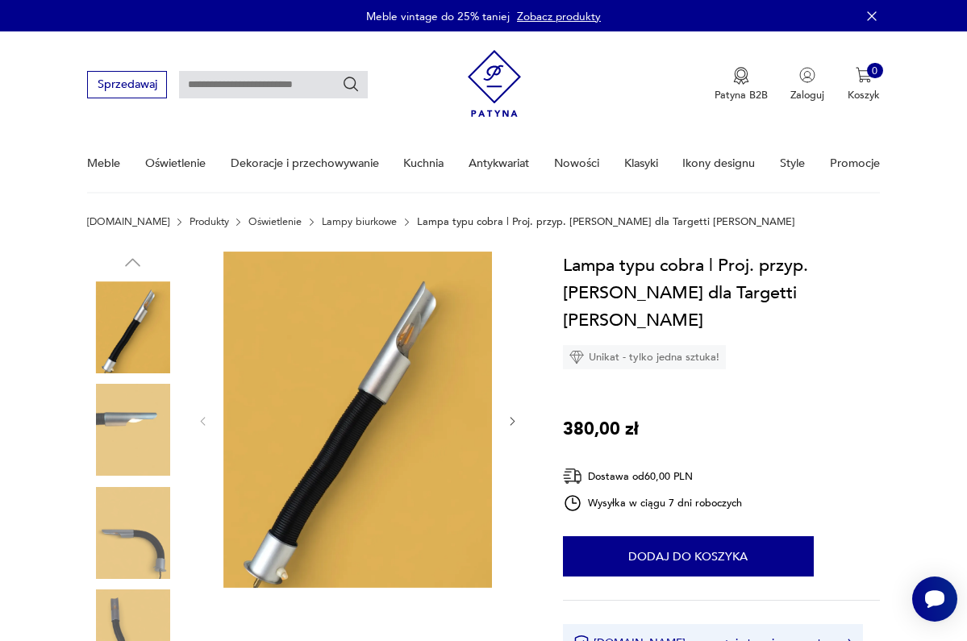
click at [510, 419] on icon "button" at bounding box center [512, 421] width 12 height 12
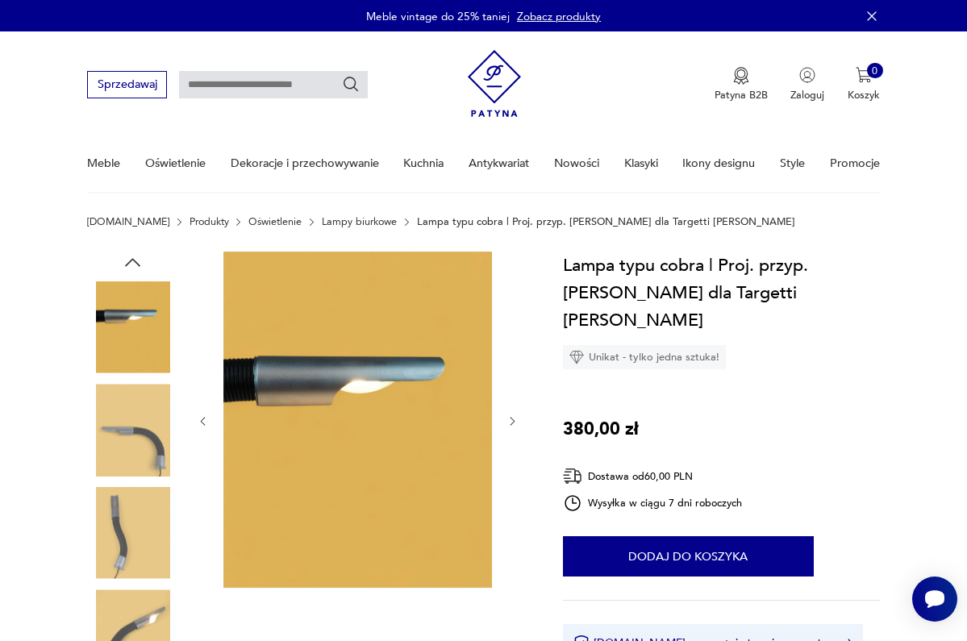
click at [510, 419] on icon "button" at bounding box center [512, 421] width 12 height 12
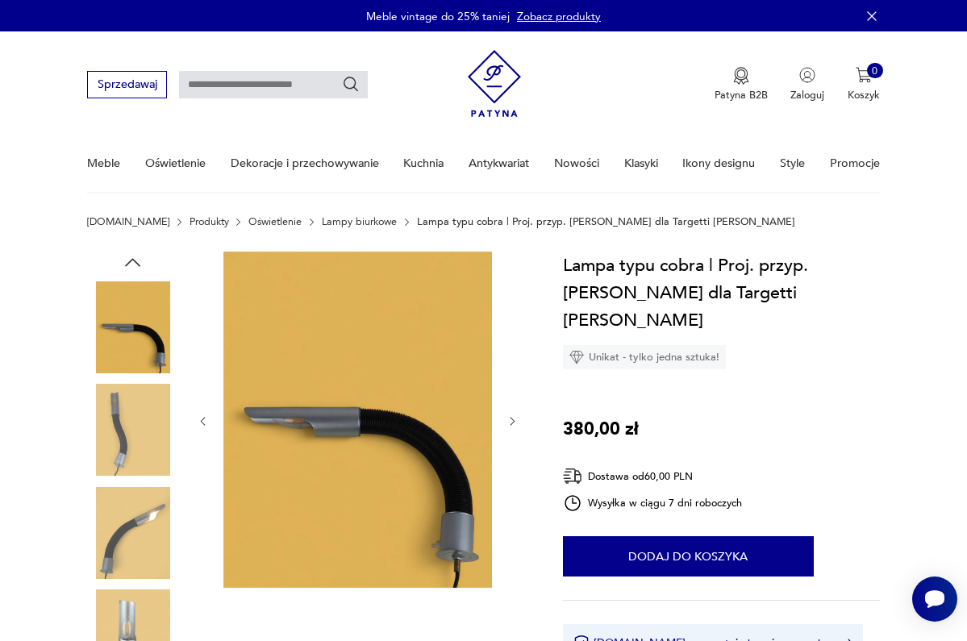
click at [510, 419] on icon "button" at bounding box center [512, 421] width 12 height 12
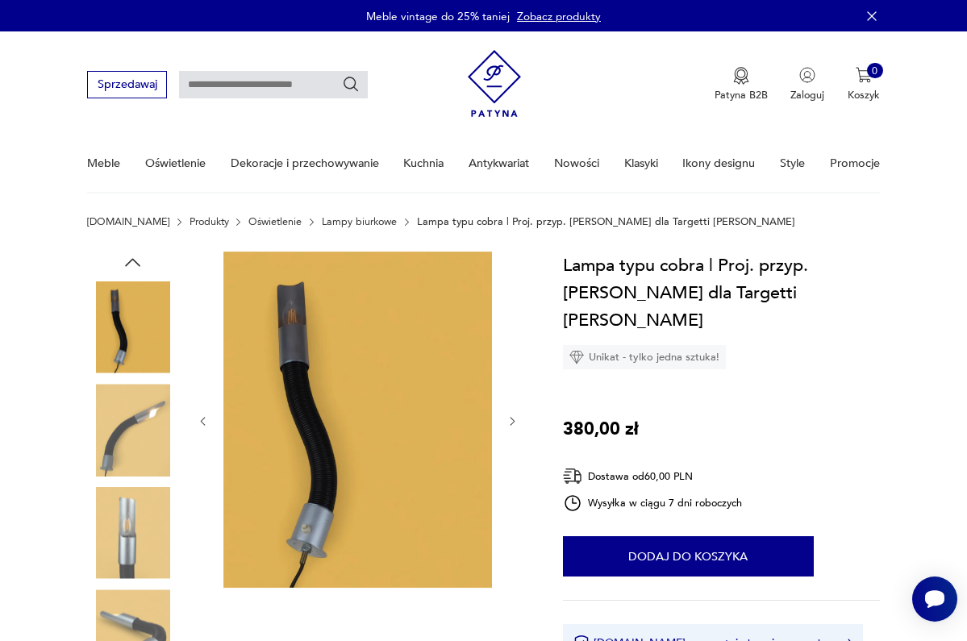
click at [510, 419] on icon "button" at bounding box center [512, 421] width 12 height 12
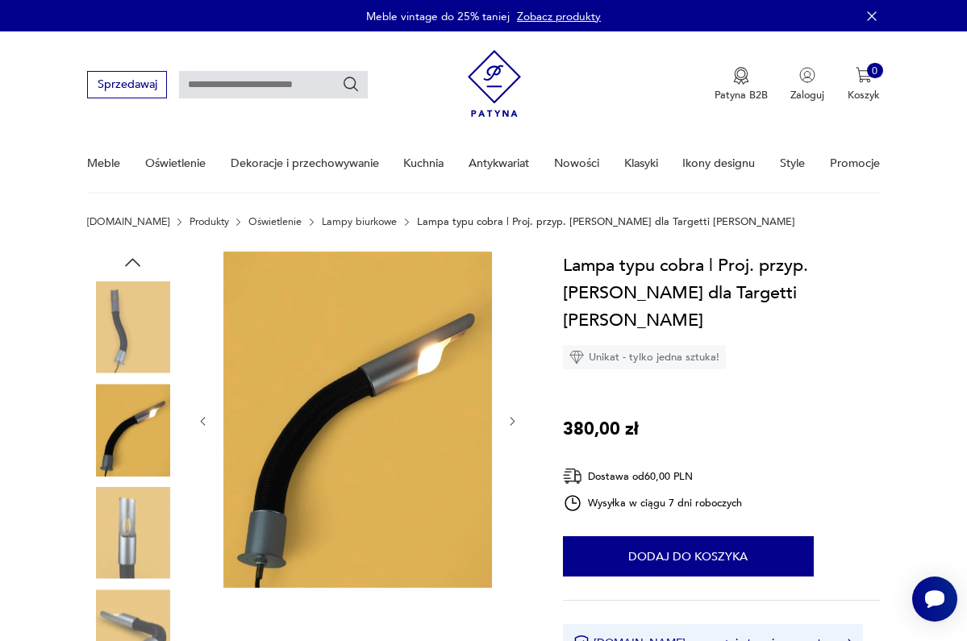
click at [510, 419] on icon "button" at bounding box center [512, 421] width 12 height 12
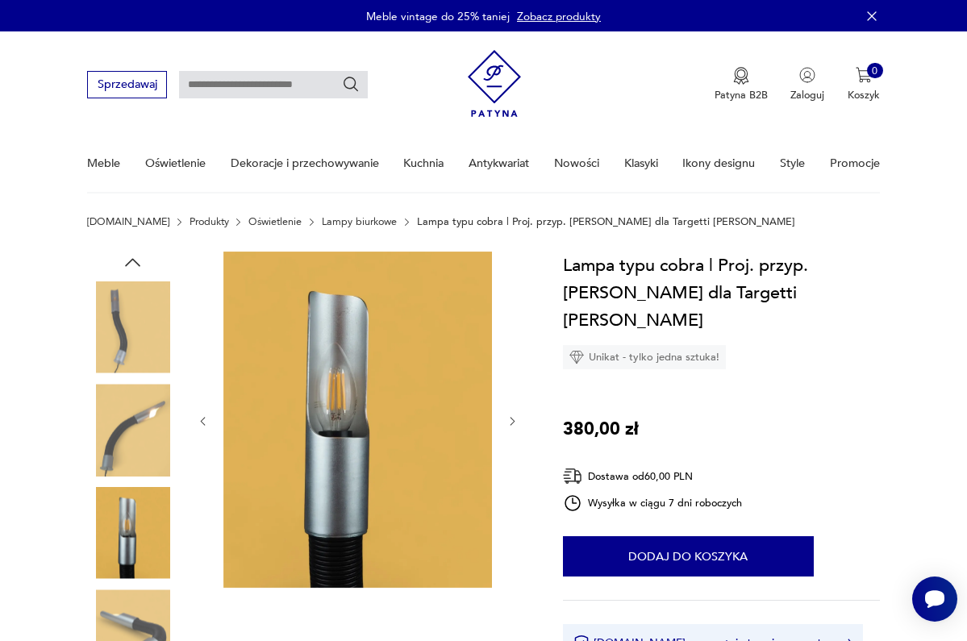
click at [510, 419] on icon "button" at bounding box center [512, 421] width 12 height 12
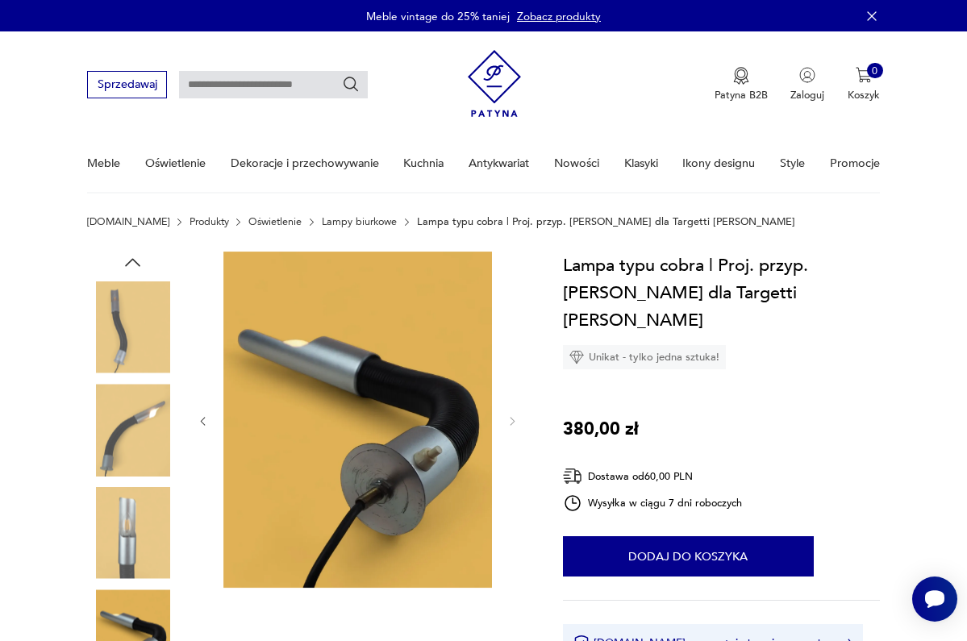
click at [378, 423] on img at bounding box center [357, 420] width 269 height 337
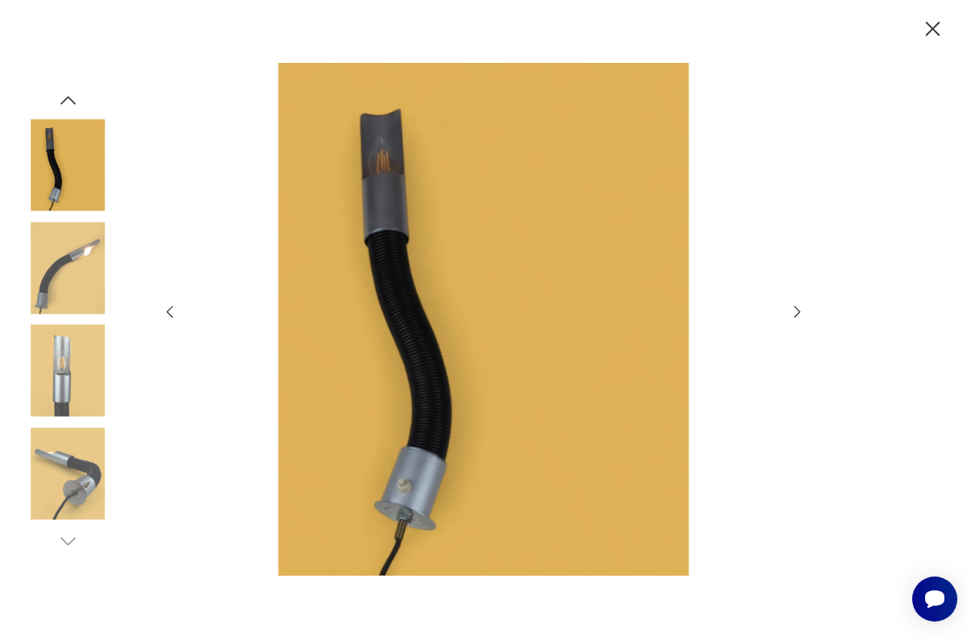
click at [170, 314] on icon "button" at bounding box center [169, 312] width 6 height 12
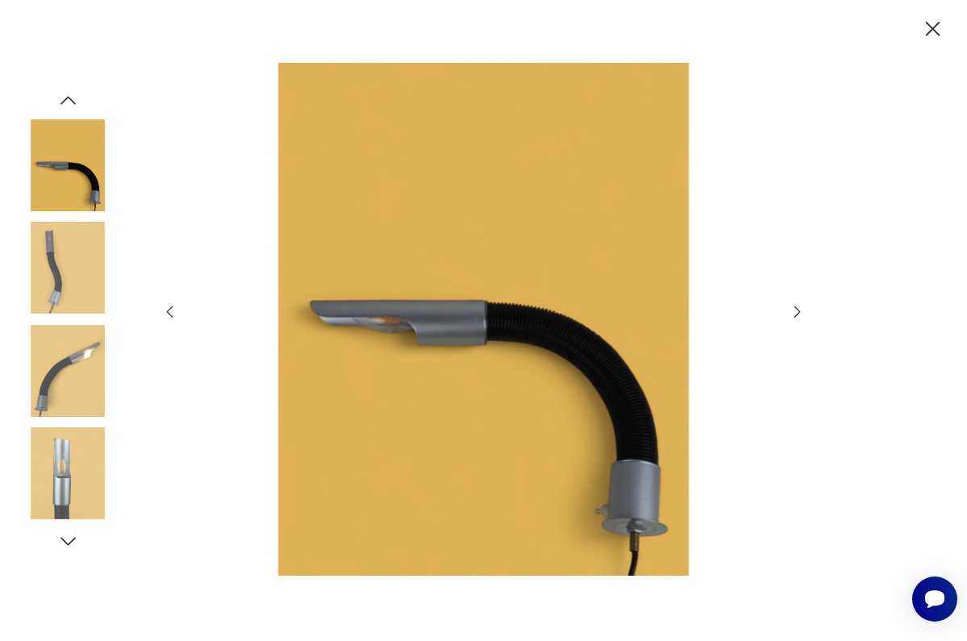
click at [170, 314] on icon "button" at bounding box center [169, 312] width 6 height 12
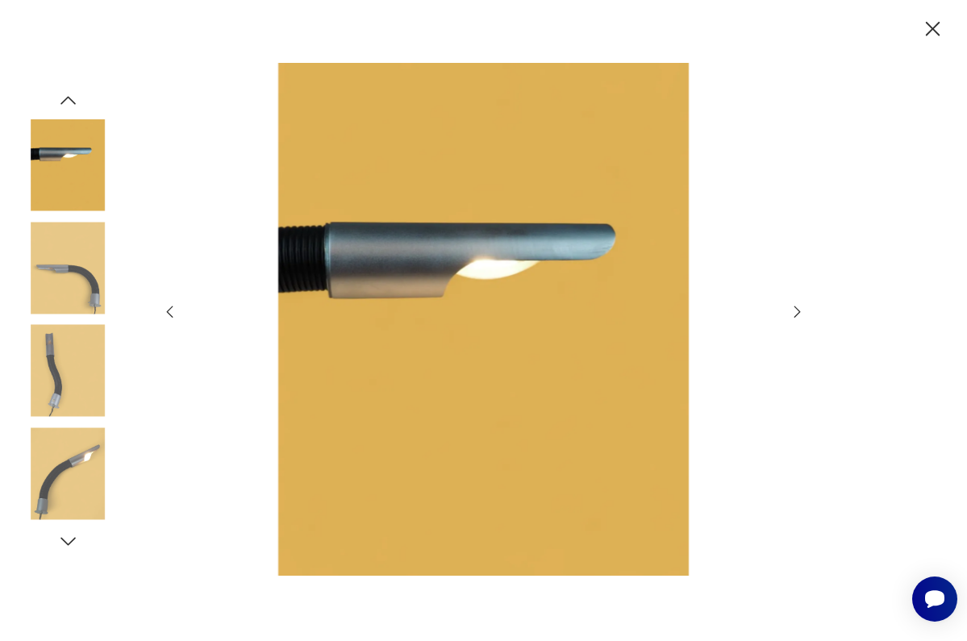
click at [170, 314] on icon "button" at bounding box center [169, 312] width 6 height 12
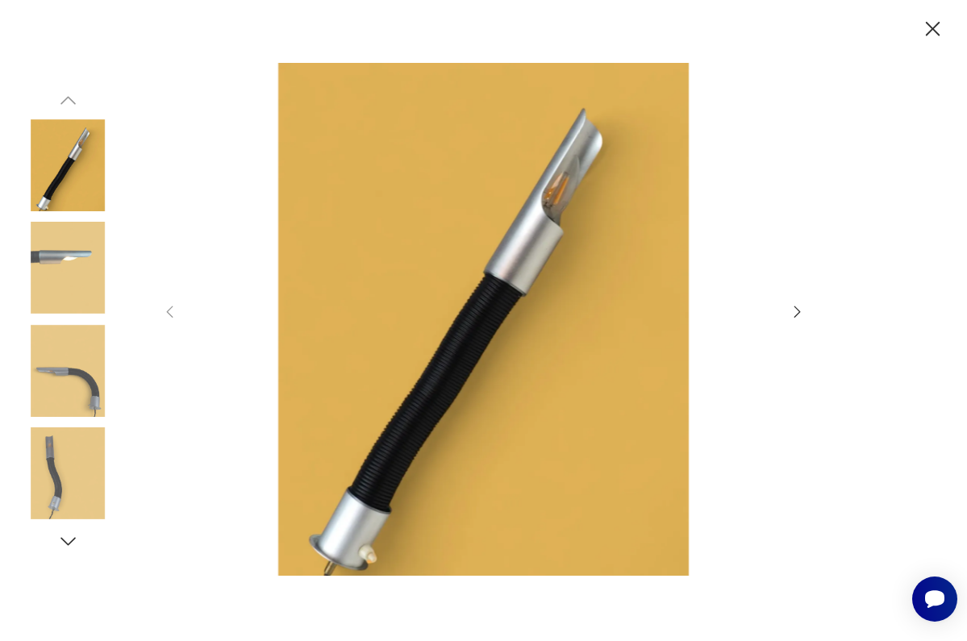
click at [90, 244] on img at bounding box center [68, 268] width 92 height 92
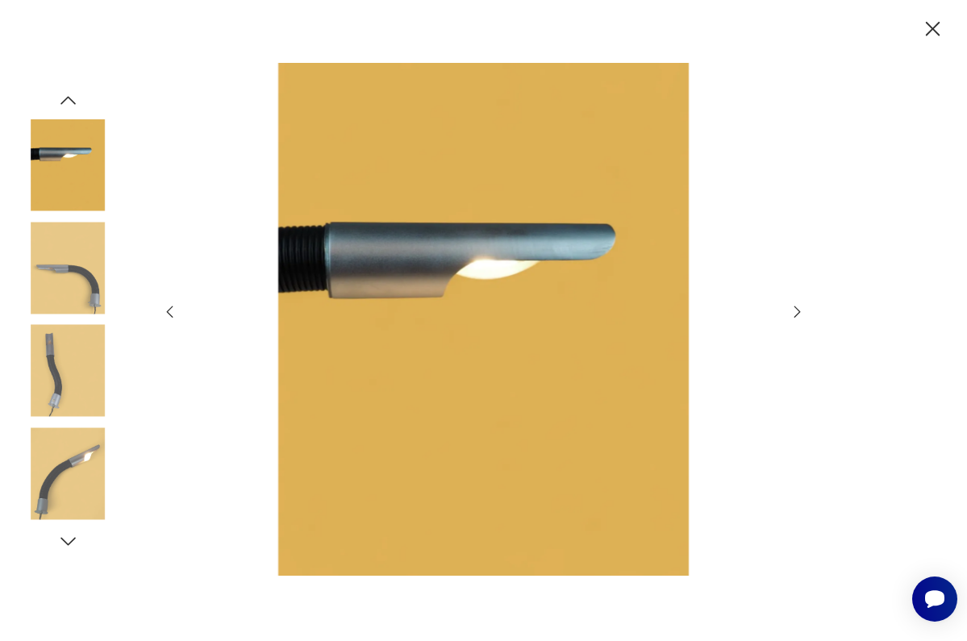
click at [62, 375] on img at bounding box center [68, 371] width 92 height 92
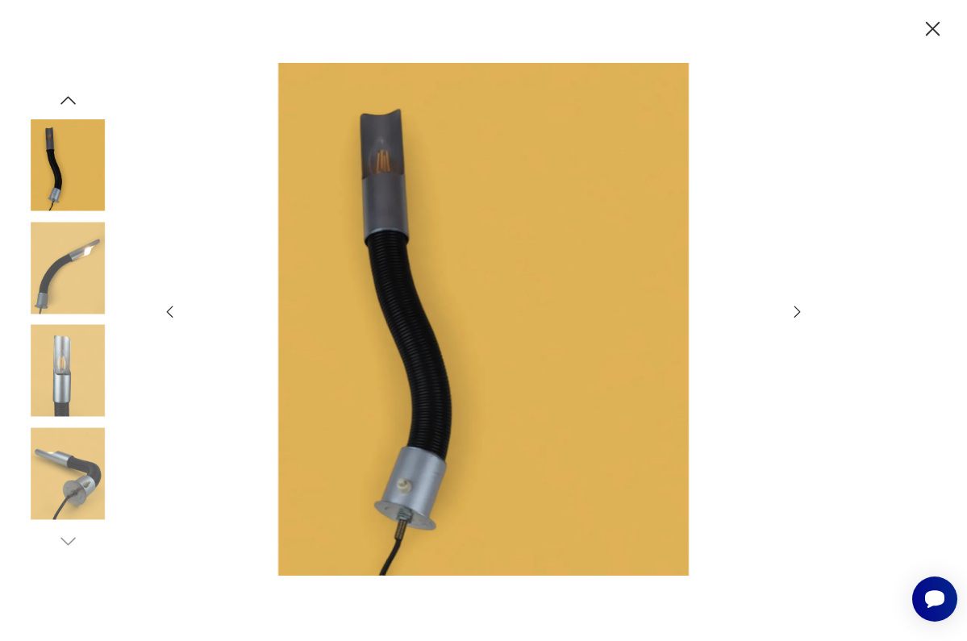
click at [60, 394] on img at bounding box center [68, 371] width 92 height 92
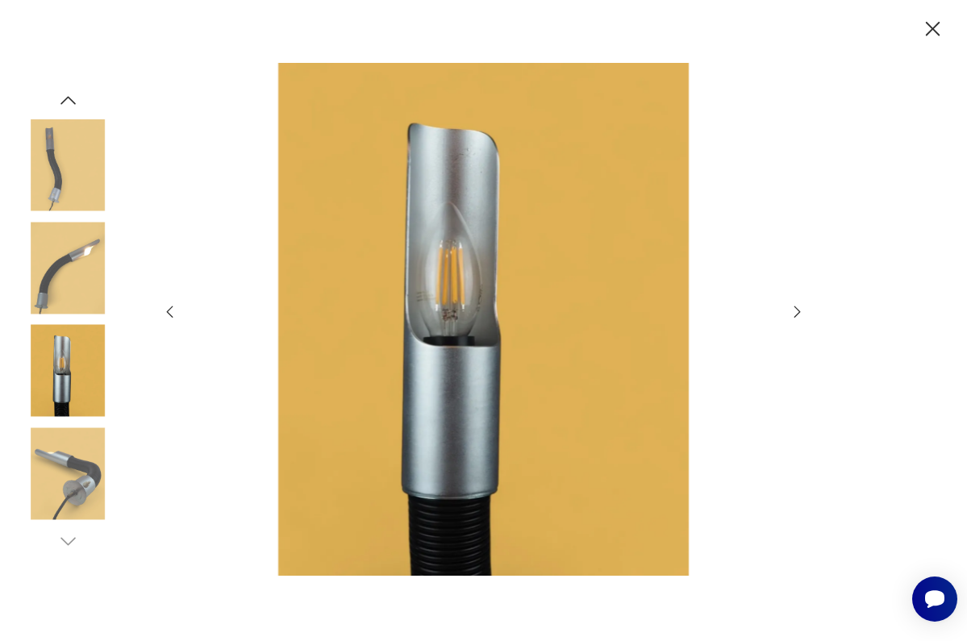
click at [60, 483] on img at bounding box center [68, 473] width 92 height 92
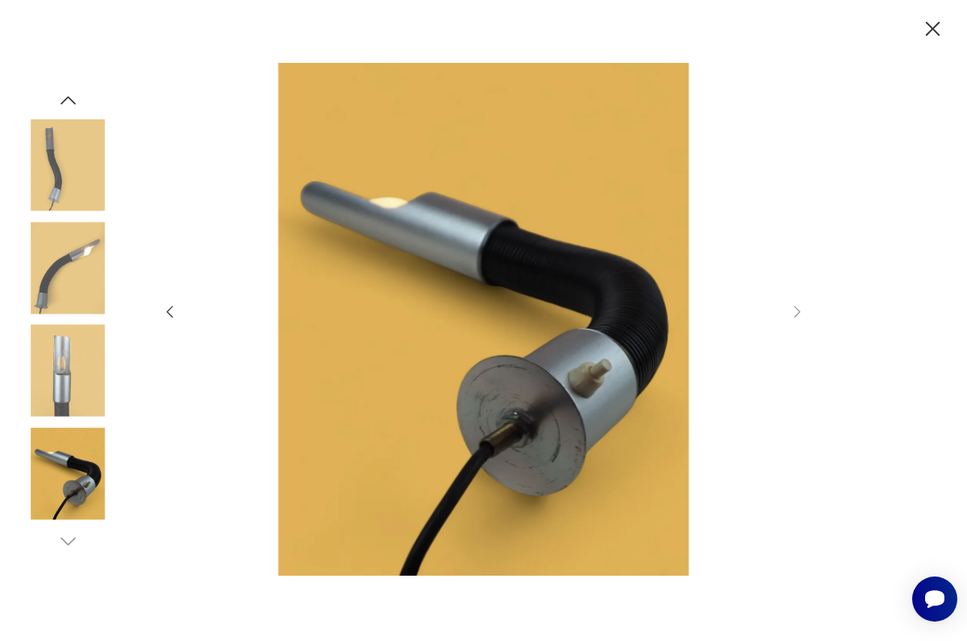
click at [60, 483] on img at bounding box center [68, 473] width 92 height 92
click at [57, 386] on img at bounding box center [68, 371] width 92 height 92
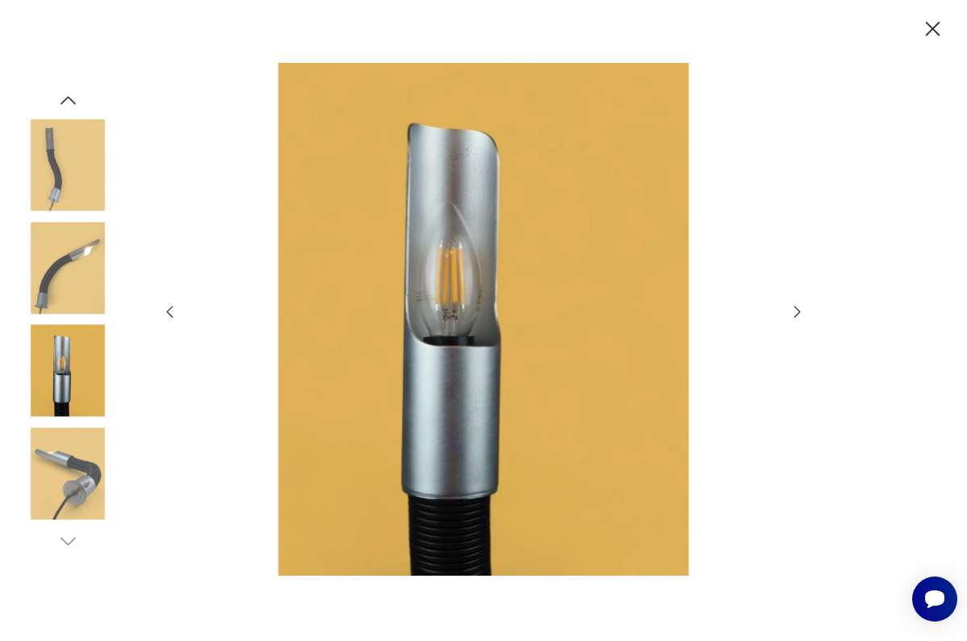
click at [52, 262] on img at bounding box center [68, 268] width 92 height 92
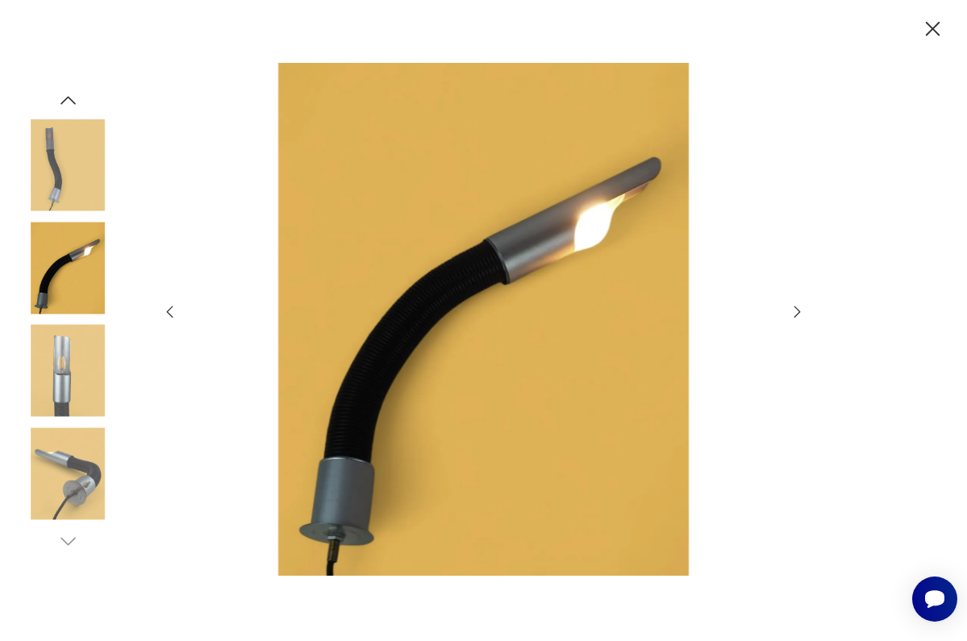
click at [49, 175] on img at bounding box center [68, 165] width 92 height 92
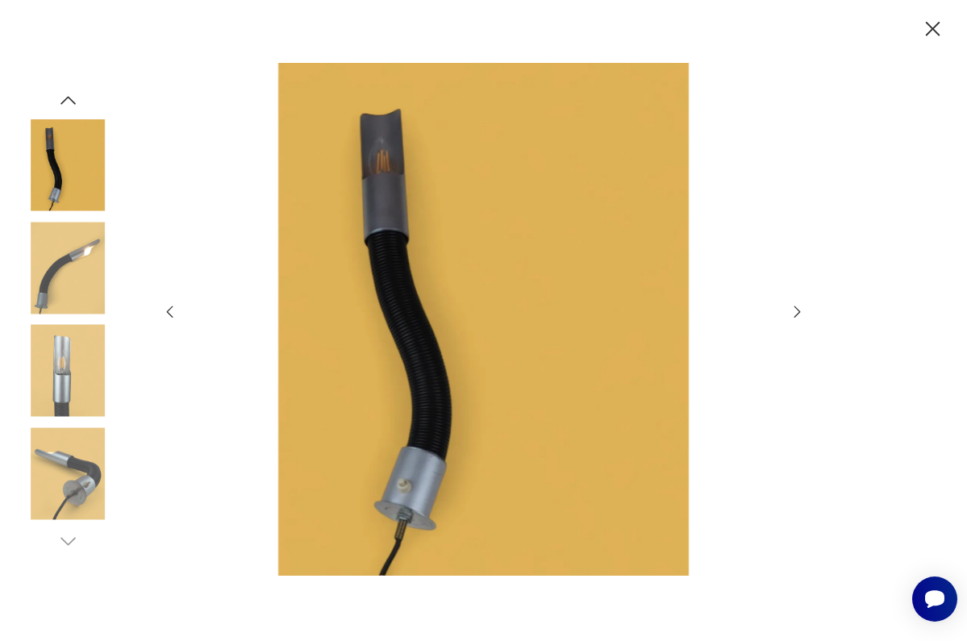
click at [66, 99] on icon "button" at bounding box center [68, 101] width 22 height 22
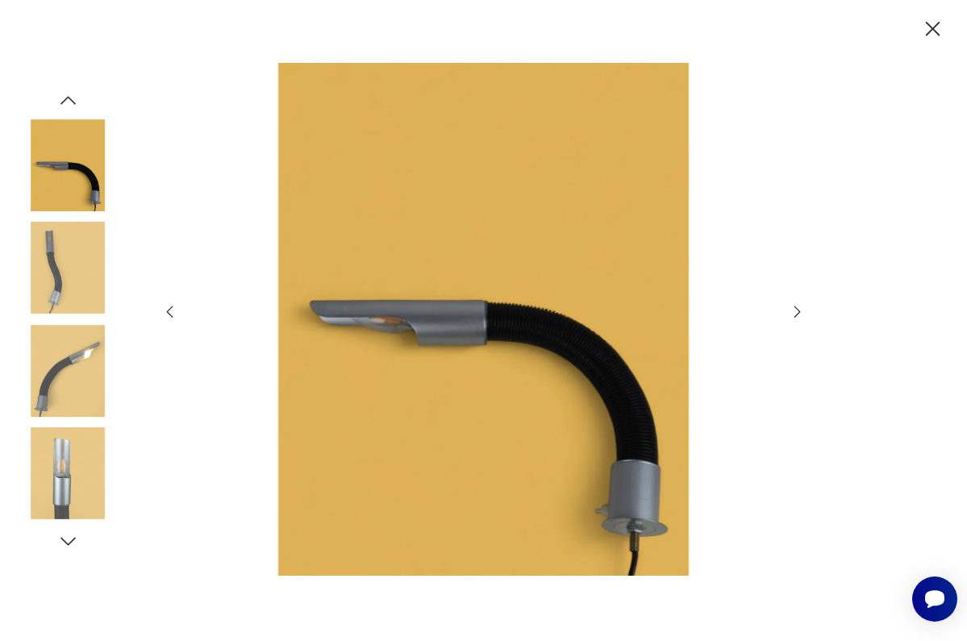
click at [65, 163] on img at bounding box center [68, 165] width 92 height 92
click at [66, 99] on icon "button" at bounding box center [68, 101] width 22 height 22
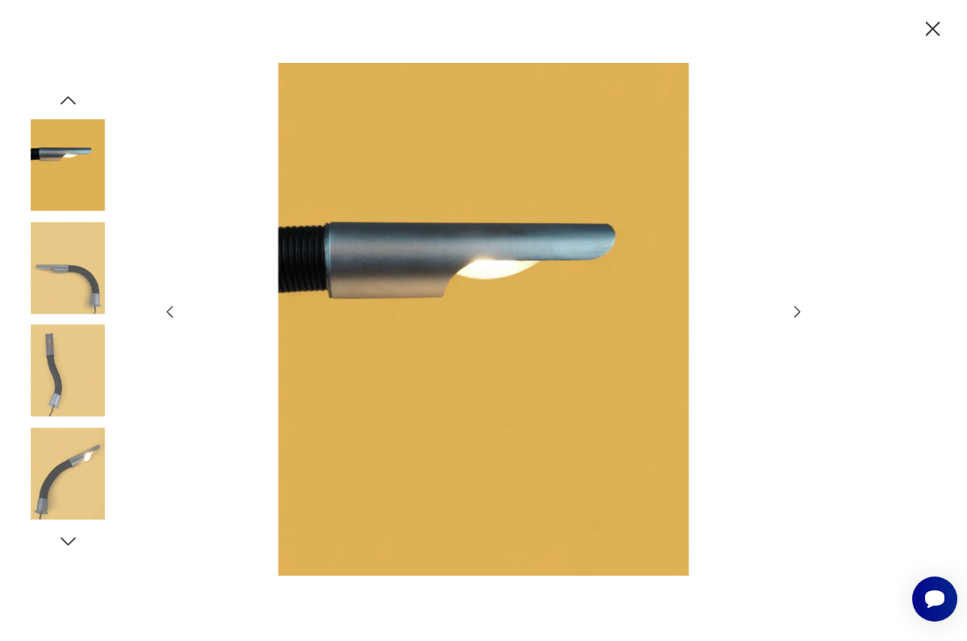
click at [69, 184] on img at bounding box center [68, 165] width 92 height 92
click at [65, 104] on icon "button" at bounding box center [68, 101] width 22 height 22
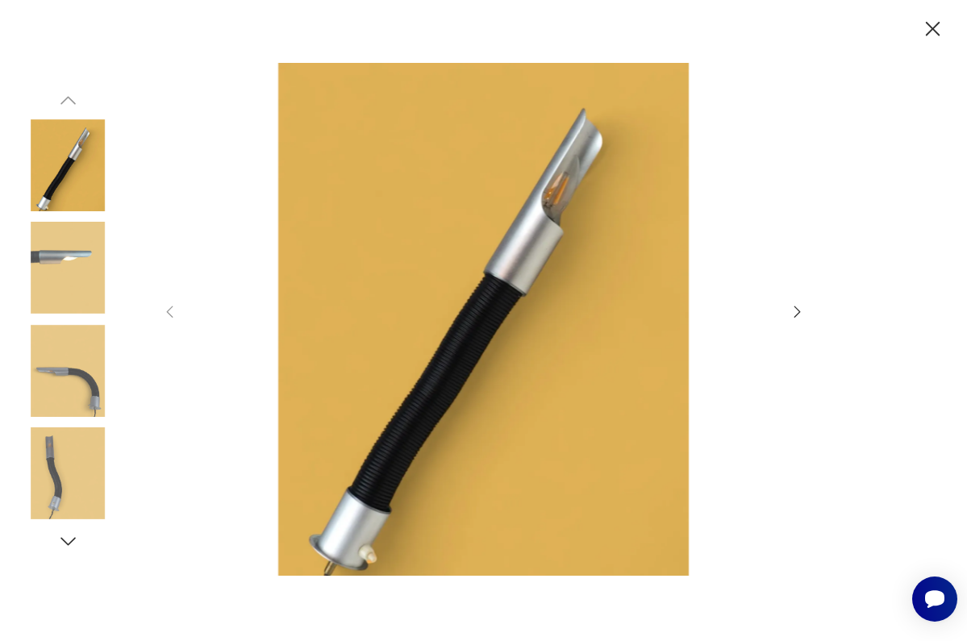
click at [59, 160] on img at bounding box center [68, 165] width 92 height 92
click at [932, 28] on icon "button" at bounding box center [932, 29] width 15 height 15
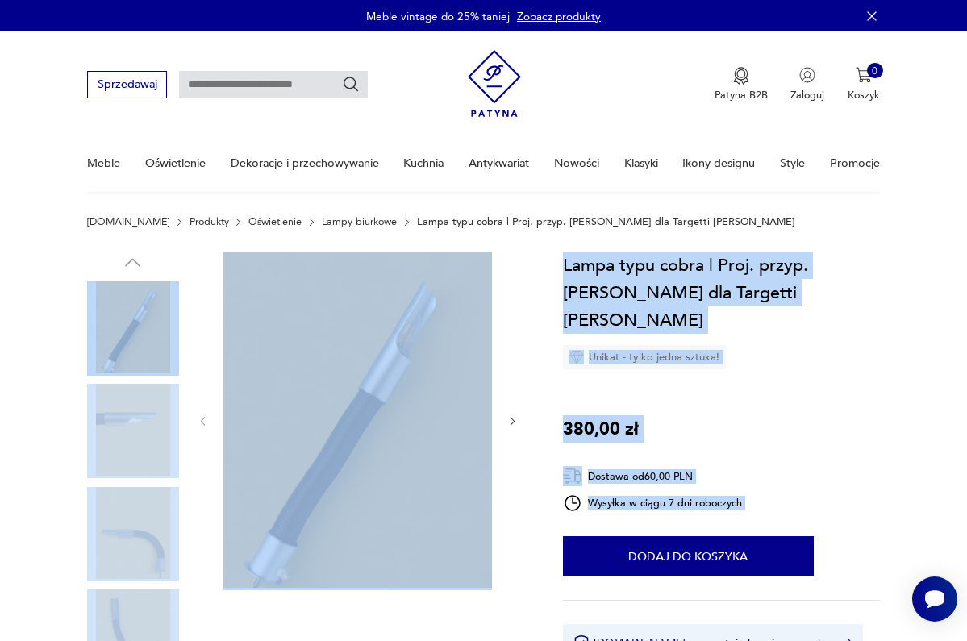
drag, startPoint x: 818, startPoint y: 452, endPoint x: 544, endPoint y: 255, distance: 337.9
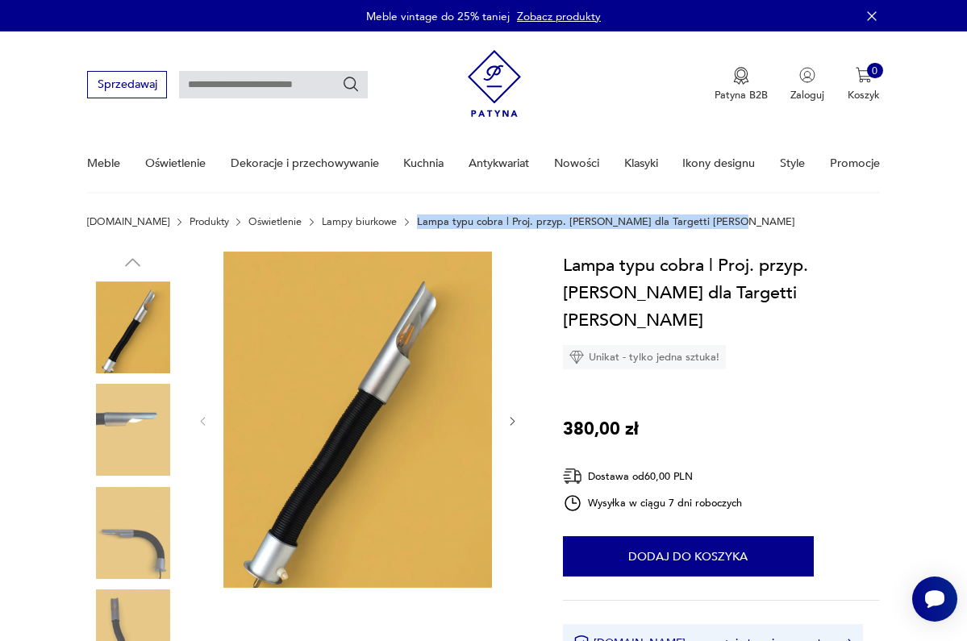
drag, startPoint x: 372, startPoint y: 223, endPoint x: 689, endPoint y: 248, distance: 318.6
click at [689, 248] on section "[DOMAIN_NAME] Produkty Oświetlenie Lampy biurkowe Lampa typu cobra | Proj. przy…" at bounding box center [483, 233] width 967 height 35
click at [513, 424] on icon "button" at bounding box center [512, 421] width 12 height 12
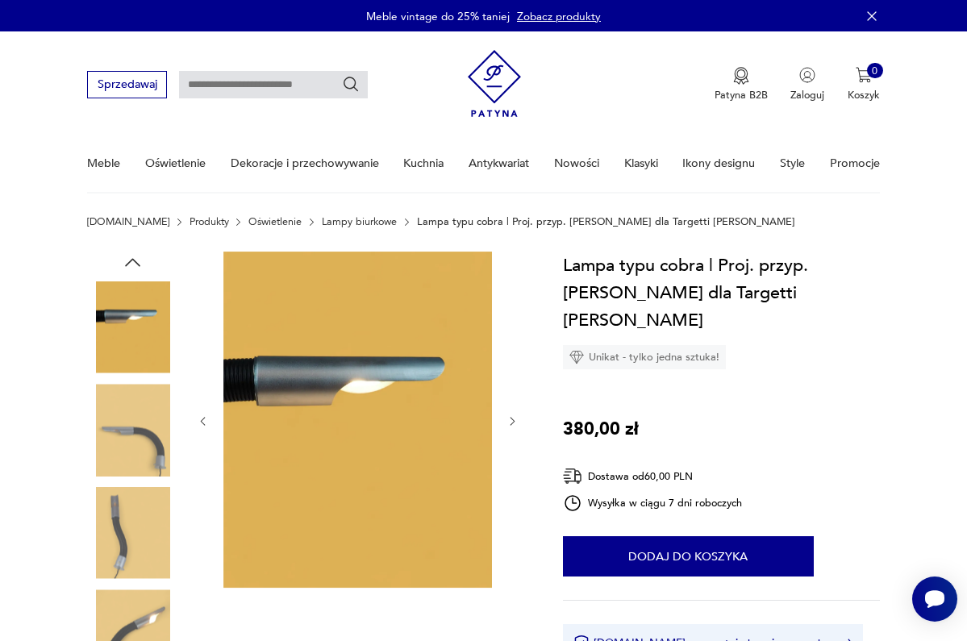
click at [513, 424] on icon "button" at bounding box center [512, 421] width 12 height 12
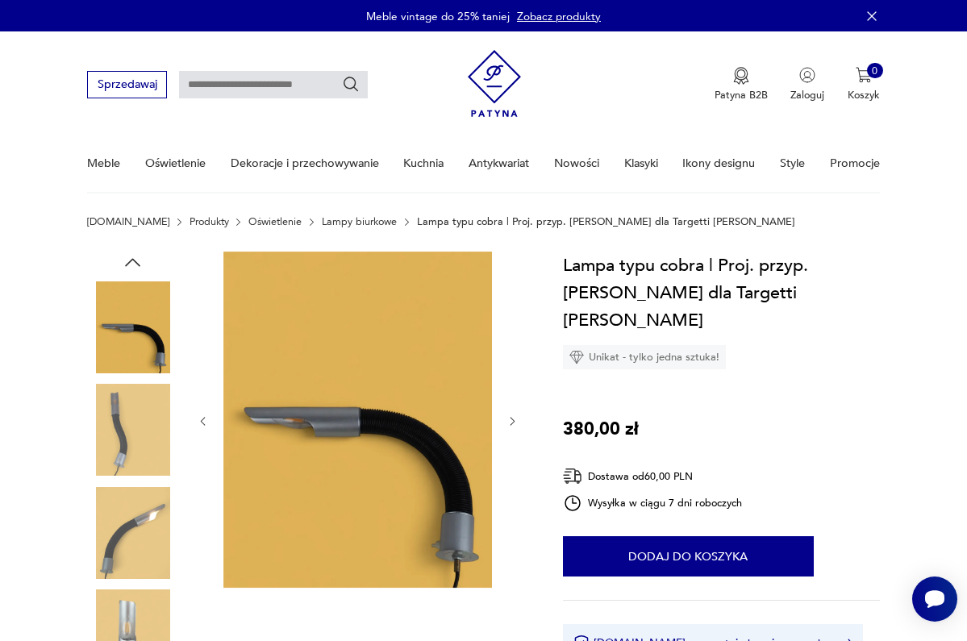
click at [513, 424] on icon "button" at bounding box center [512, 421] width 12 height 12
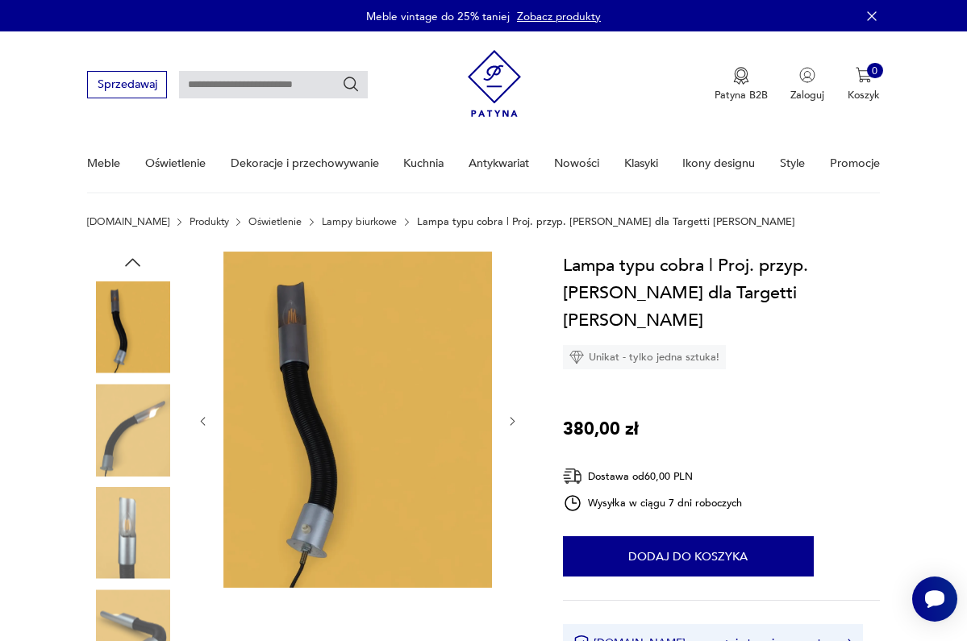
click at [513, 424] on icon "button" at bounding box center [512, 421] width 12 height 12
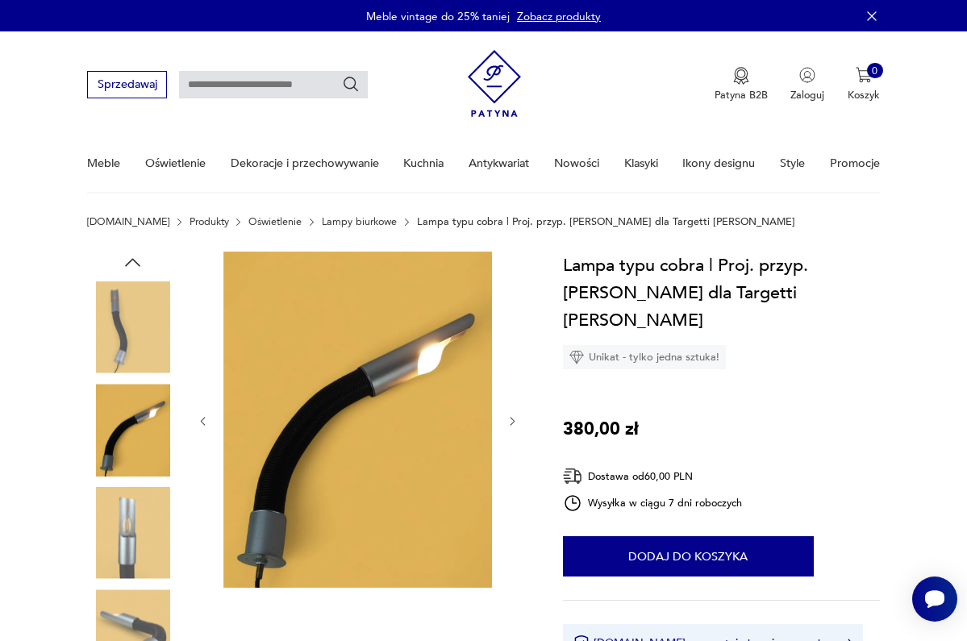
click at [513, 424] on icon "button" at bounding box center [512, 421] width 12 height 12
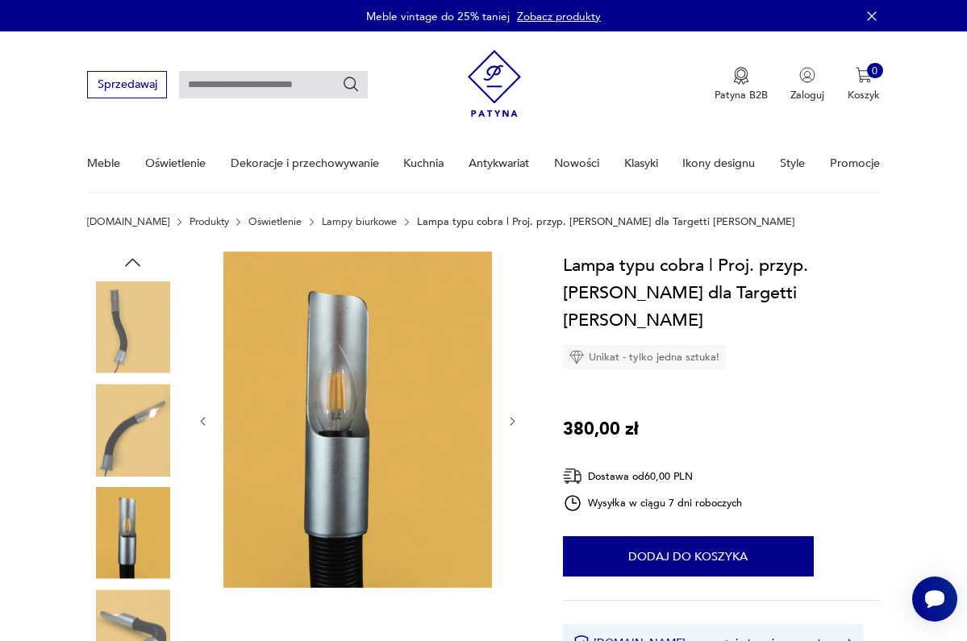
click at [513, 424] on icon "button" at bounding box center [512, 421] width 12 height 12
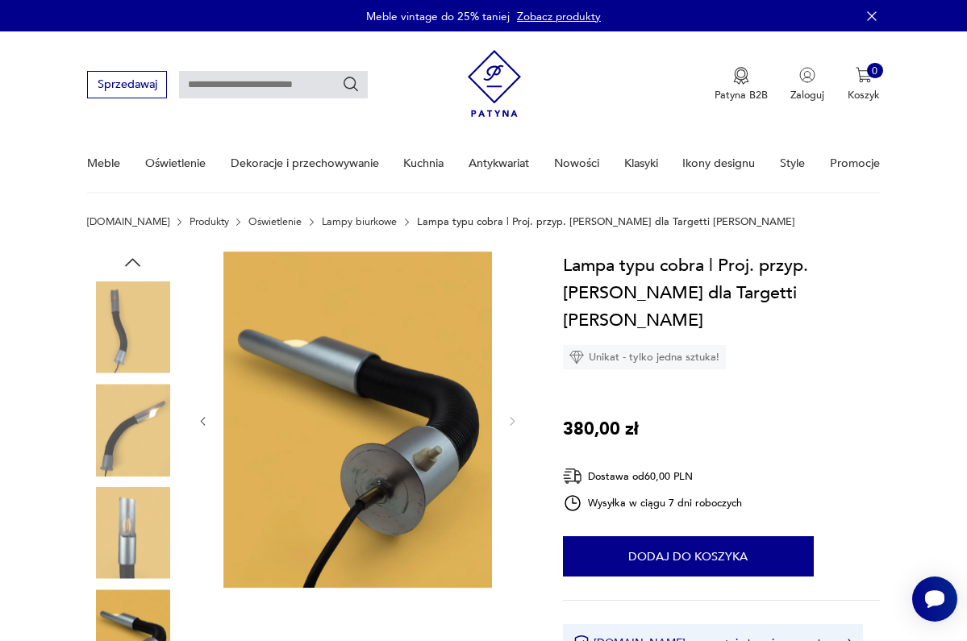
click at [320, 389] on img at bounding box center [357, 420] width 269 height 337
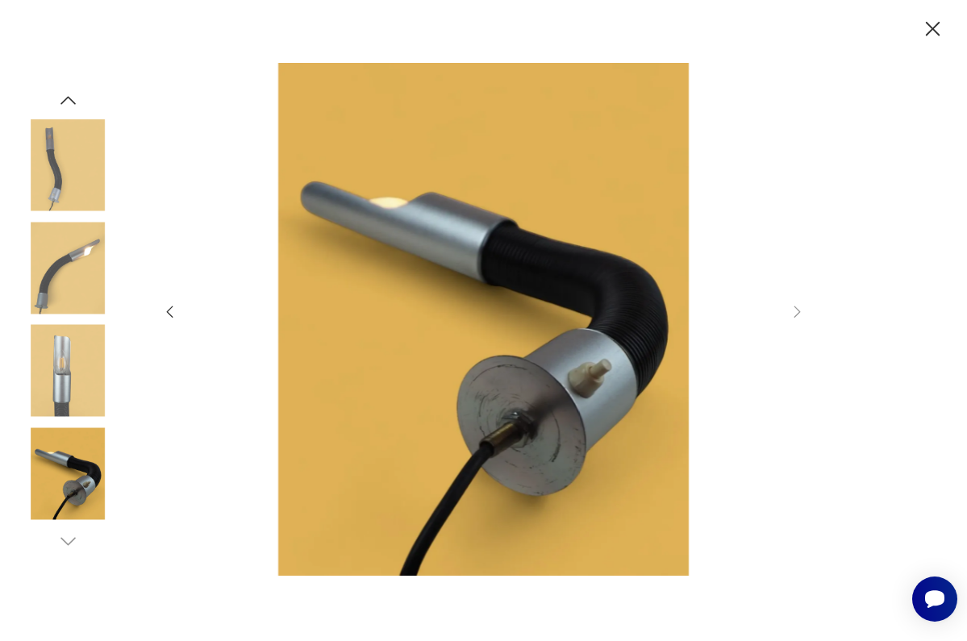
click at [55, 186] on img at bounding box center [68, 165] width 92 height 92
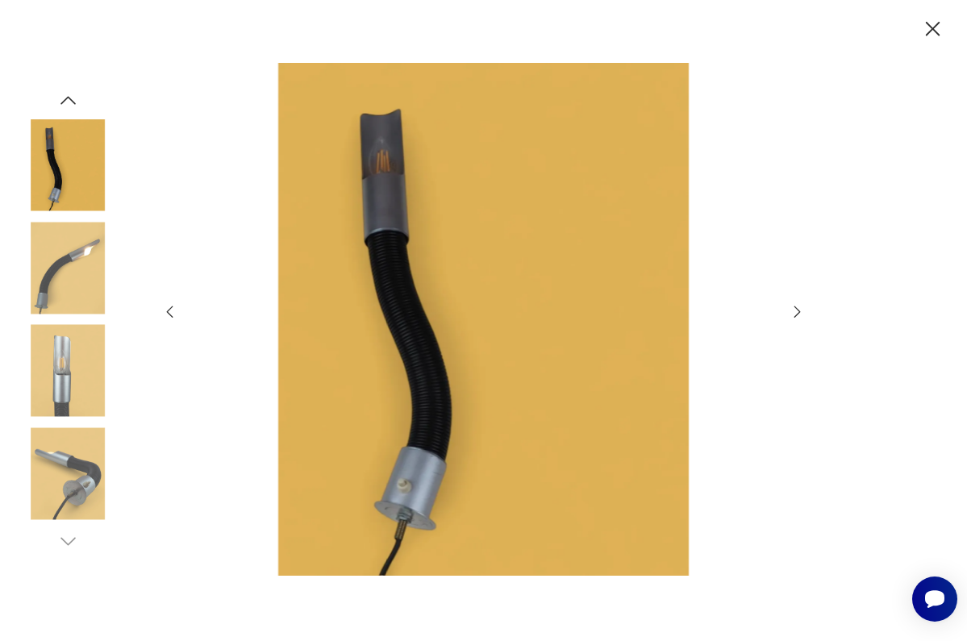
click at [64, 261] on img at bounding box center [68, 268] width 92 height 92
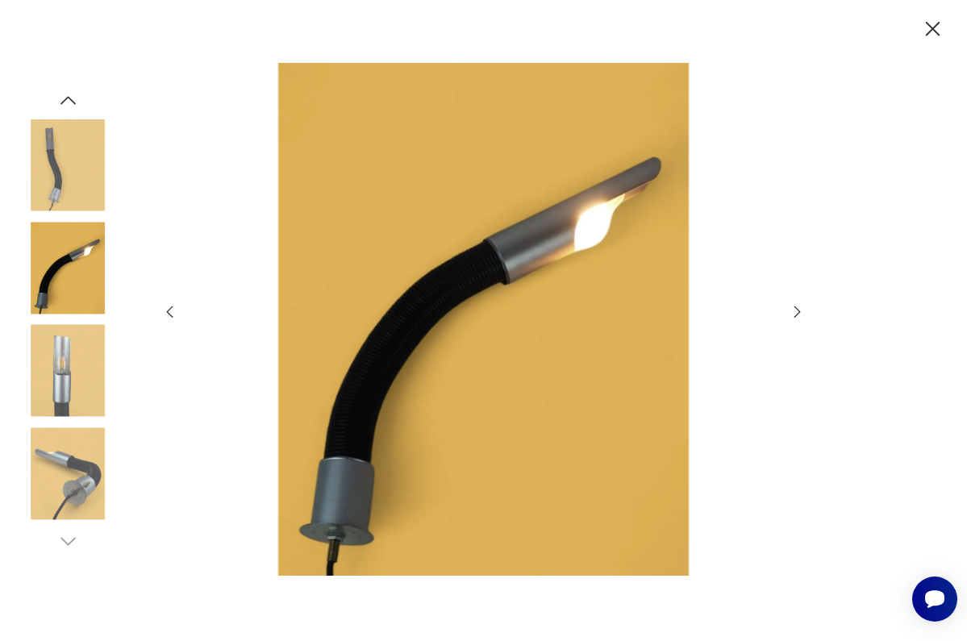
click at [75, 387] on img at bounding box center [68, 371] width 92 height 92
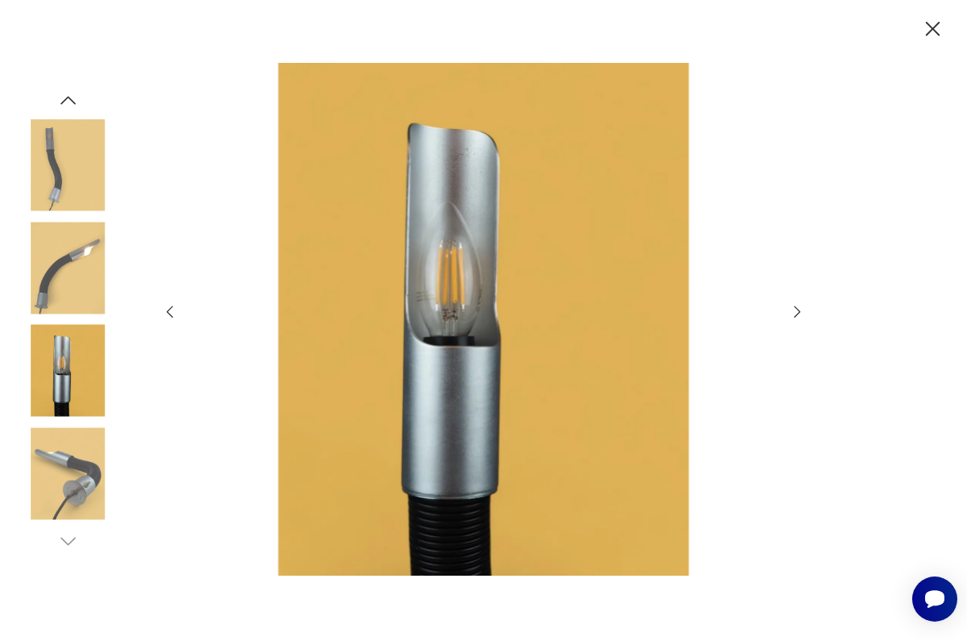
click at [70, 465] on img at bounding box center [68, 473] width 92 height 92
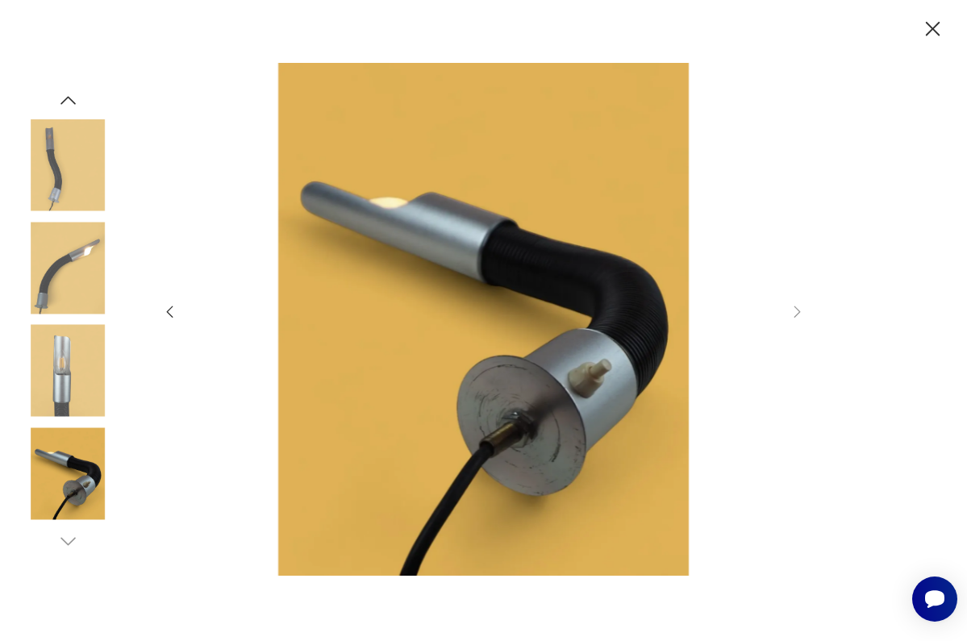
click at [55, 402] on img at bounding box center [68, 371] width 92 height 92
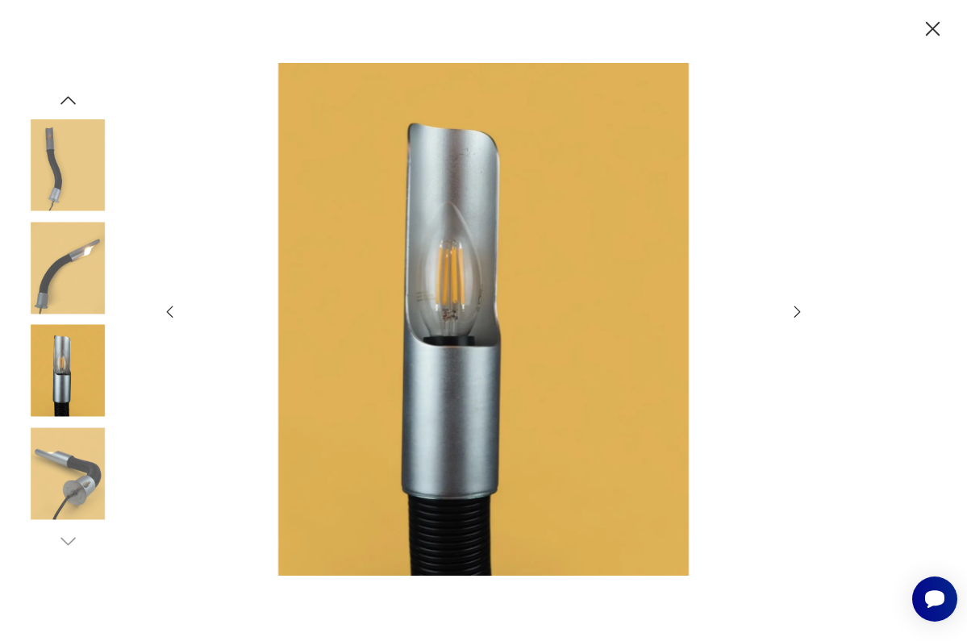
click at [72, 279] on img at bounding box center [68, 268] width 92 height 92
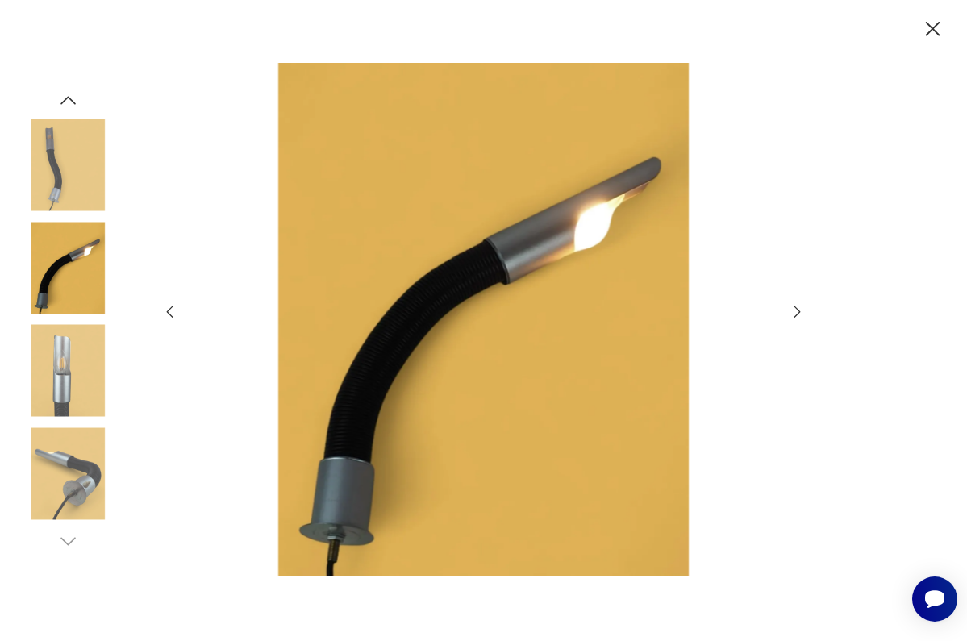
click at [64, 195] on img at bounding box center [68, 165] width 92 height 92
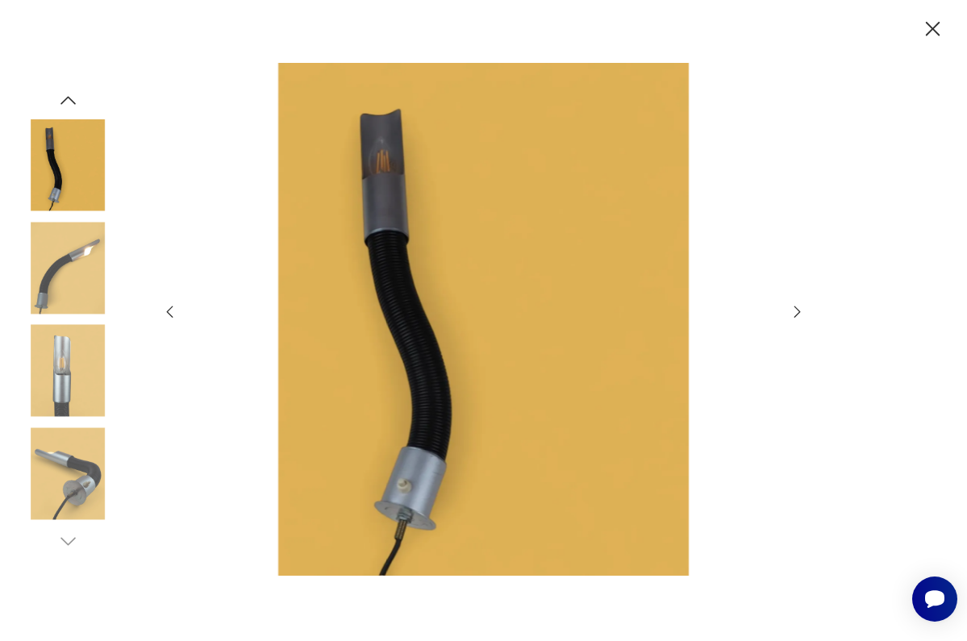
click at [77, 274] on img at bounding box center [68, 268] width 92 height 92
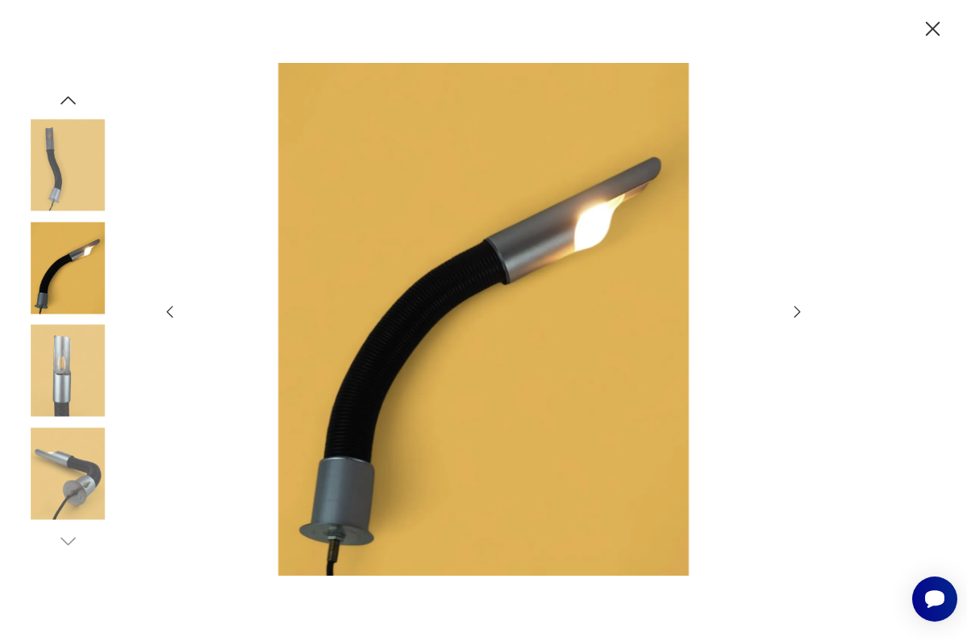
click at [72, 375] on img at bounding box center [68, 371] width 92 height 92
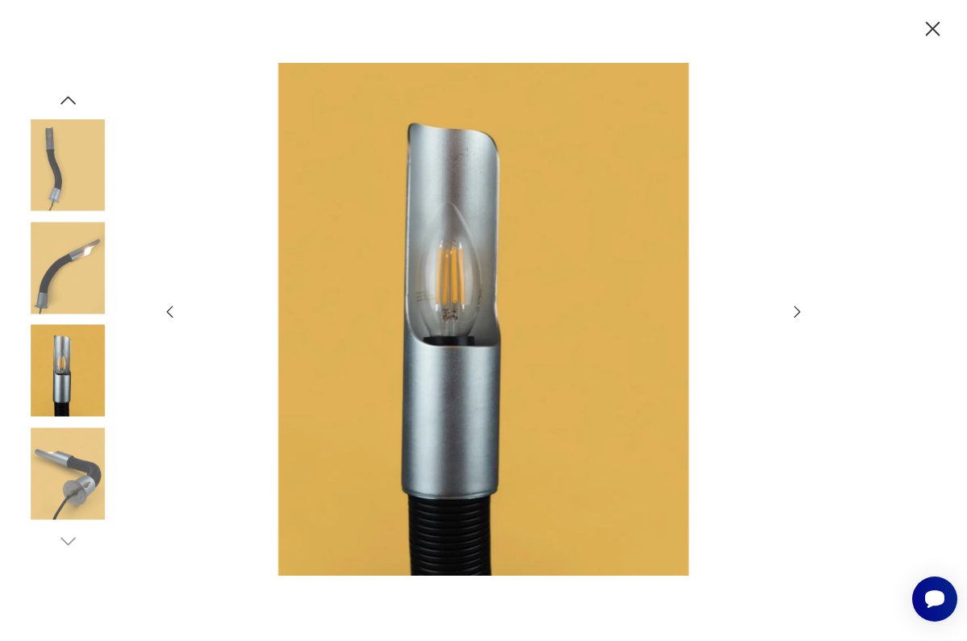
click at [55, 169] on img at bounding box center [68, 165] width 92 height 92
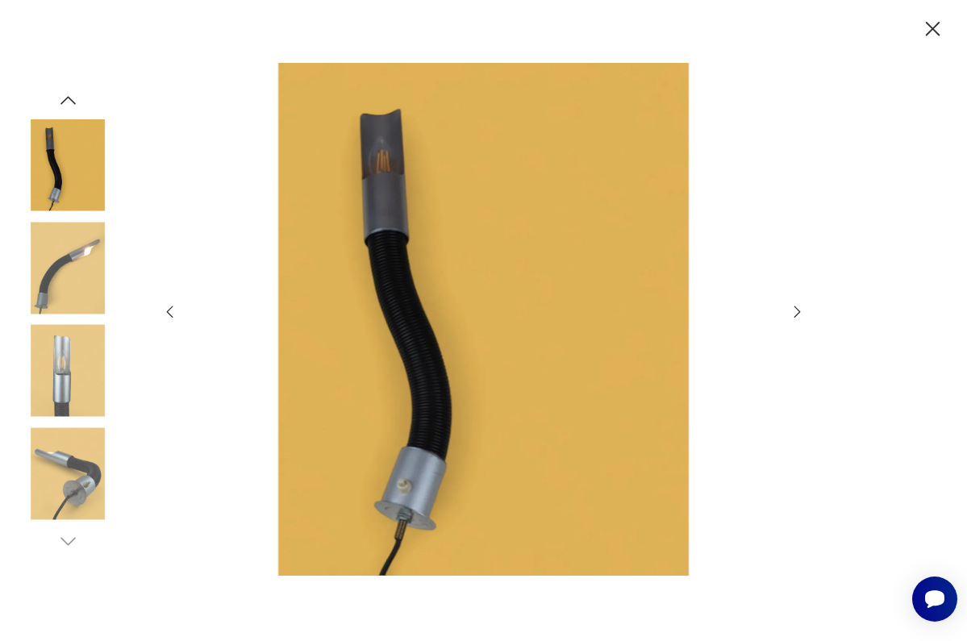
click at [68, 293] on img at bounding box center [68, 268] width 92 height 92
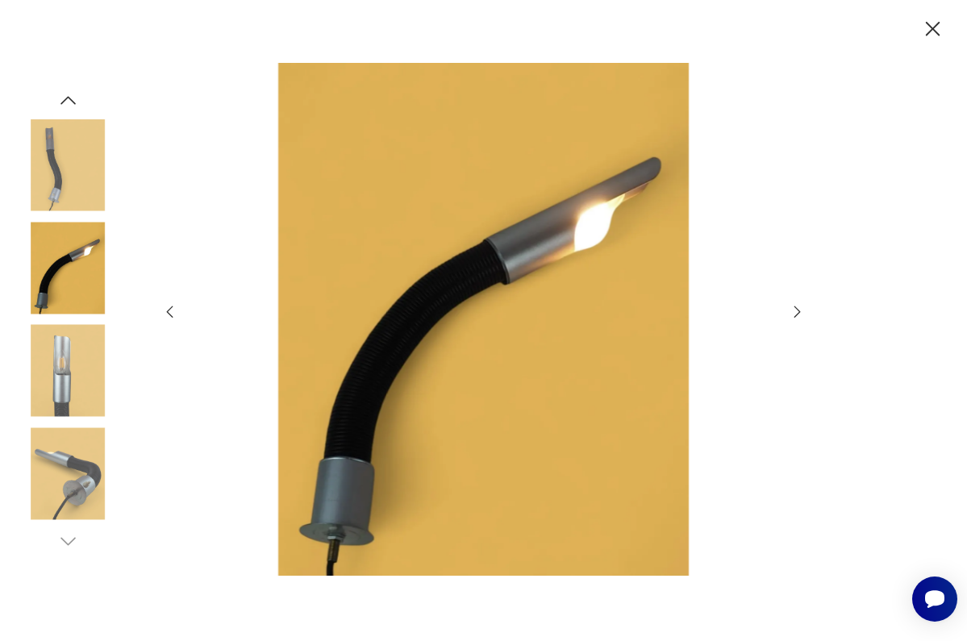
click at [65, 391] on img at bounding box center [68, 371] width 92 height 92
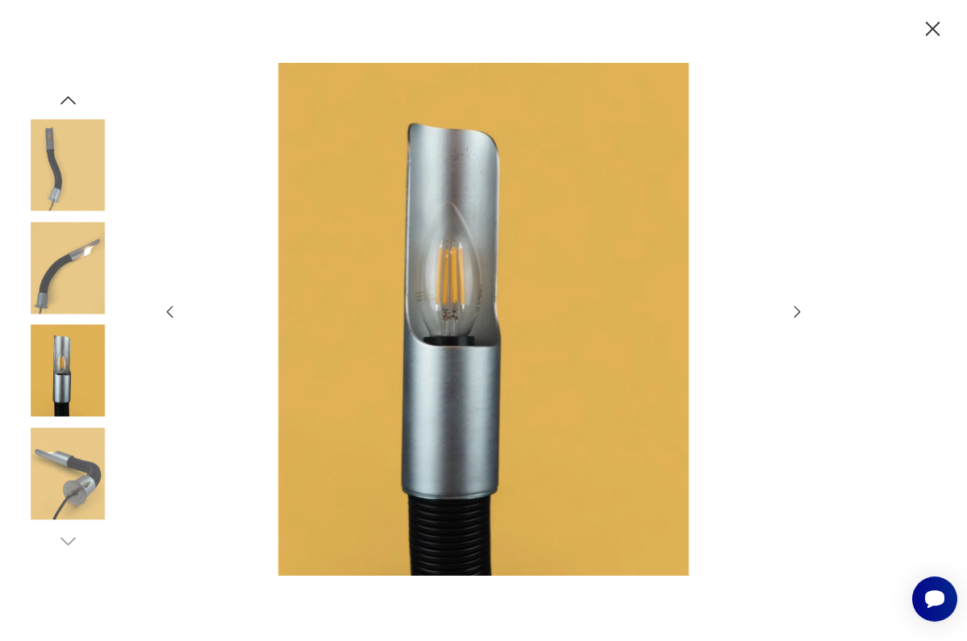
click at [56, 448] on img at bounding box center [68, 473] width 92 height 92
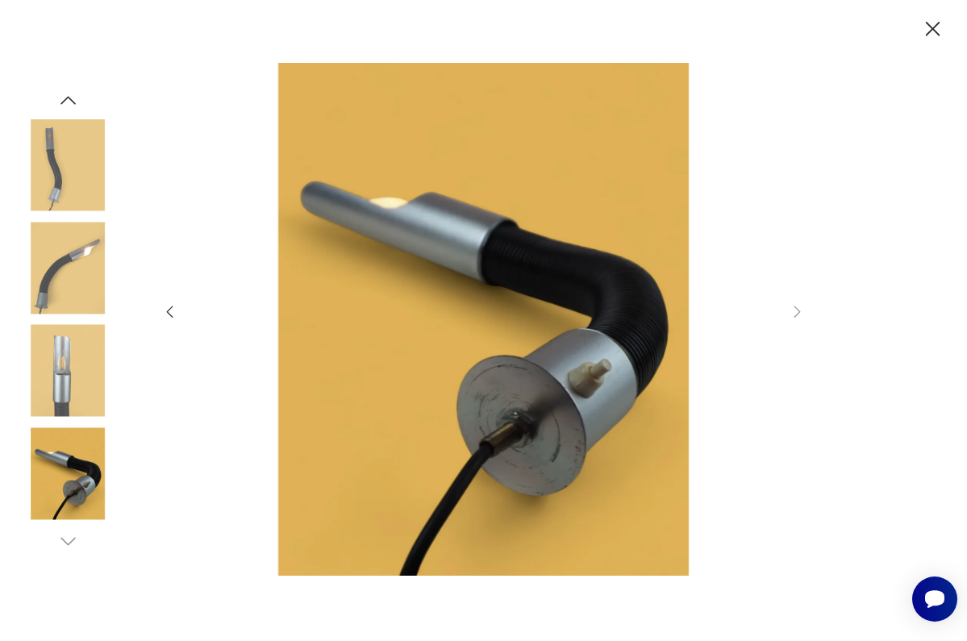
click at [65, 401] on img at bounding box center [68, 371] width 92 height 92
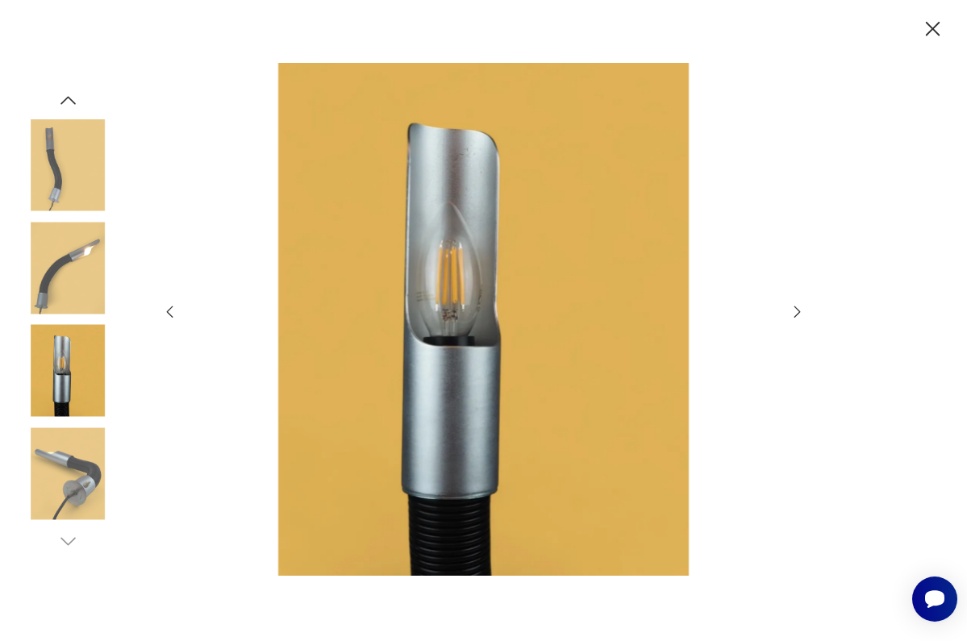
click at [62, 248] on img at bounding box center [68, 268] width 92 height 92
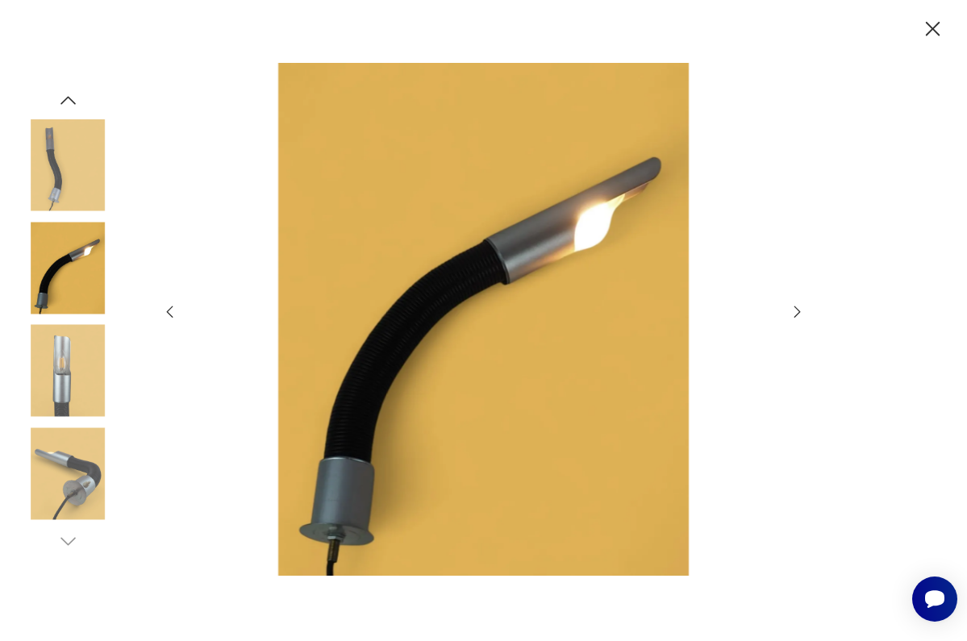
click at [65, 144] on img at bounding box center [68, 165] width 92 height 92
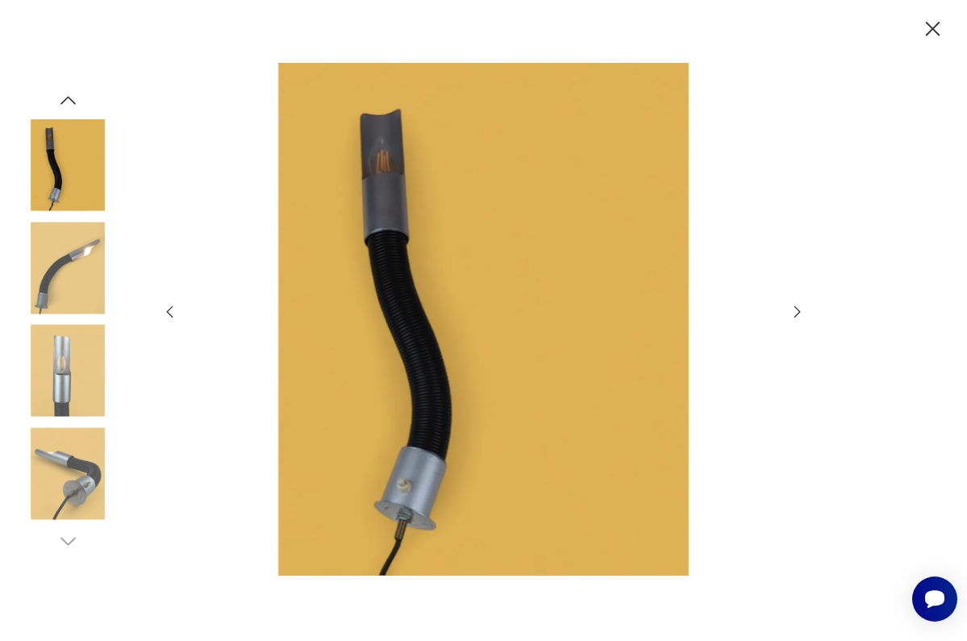
click at [73, 176] on img at bounding box center [68, 165] width 92 height 92
click at [69, 281] on img at bounding box center [68, 268] width 92 height 92
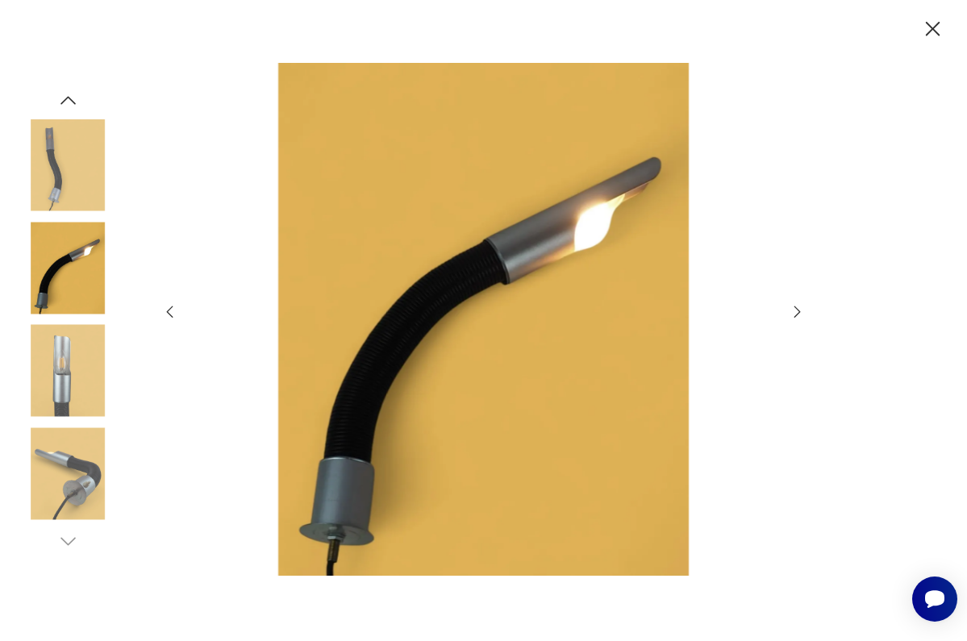
click at [61, 167] on img at bounding box center [68, 165] width 92 height 92
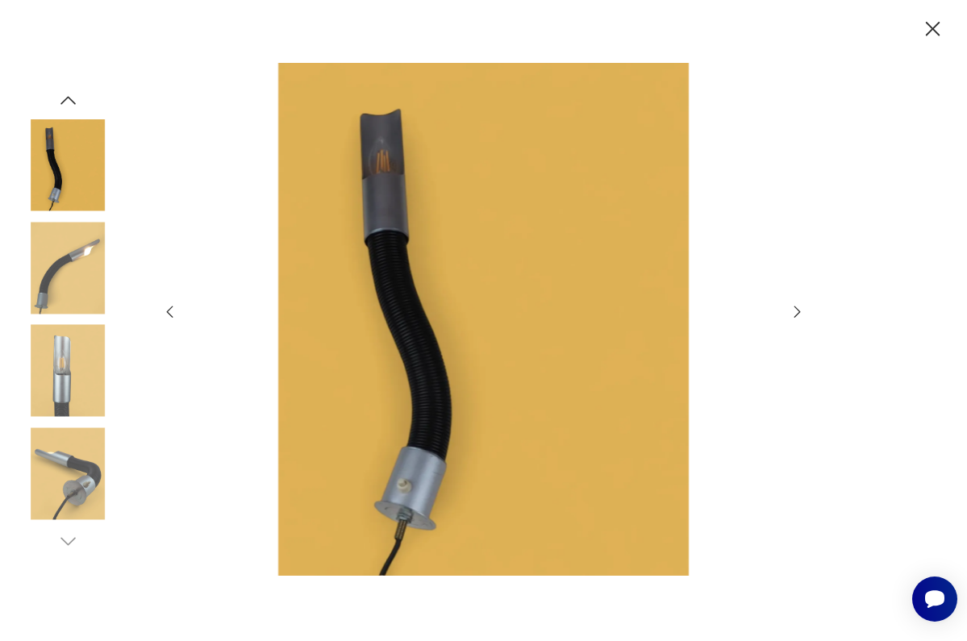
click at [77, 279] on img at bounding box center [68, 268] width 92 height 92
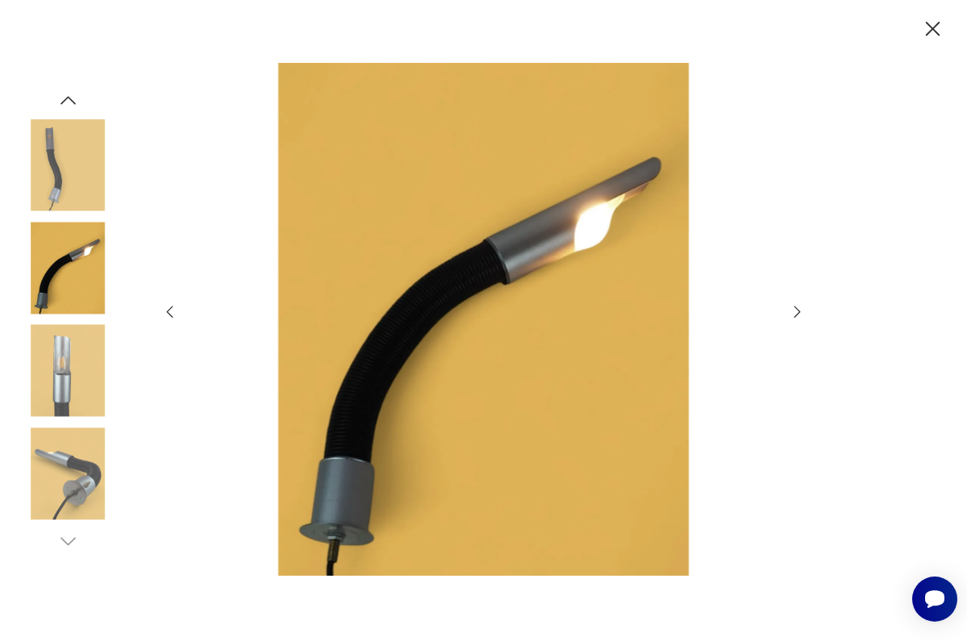
click at [75, 388] on img at bounding box center [68, 371] width 92 height 92
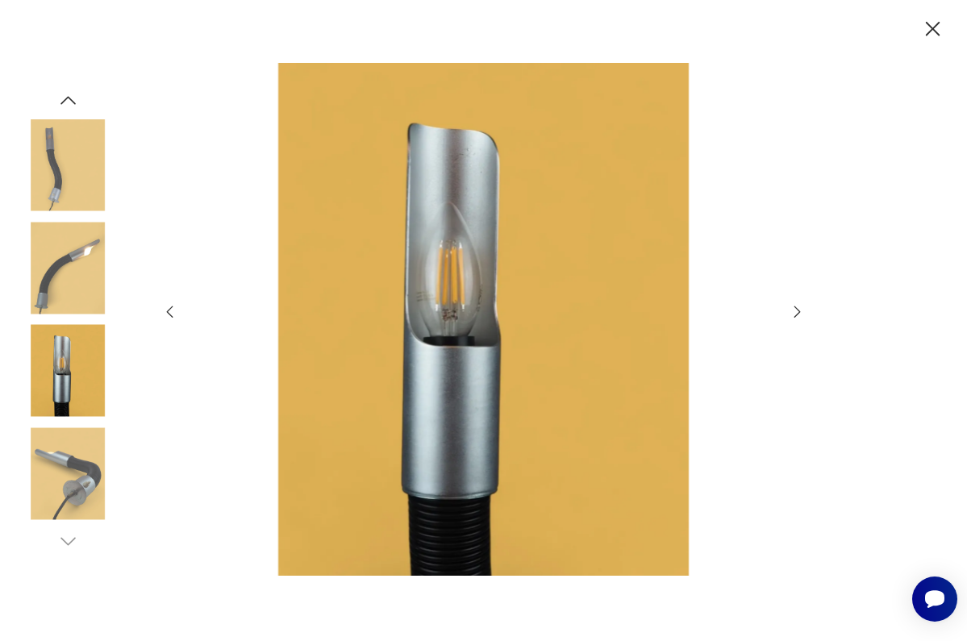
click at [68, 491] on img at bounding box center [68, 473] width 92 height 92
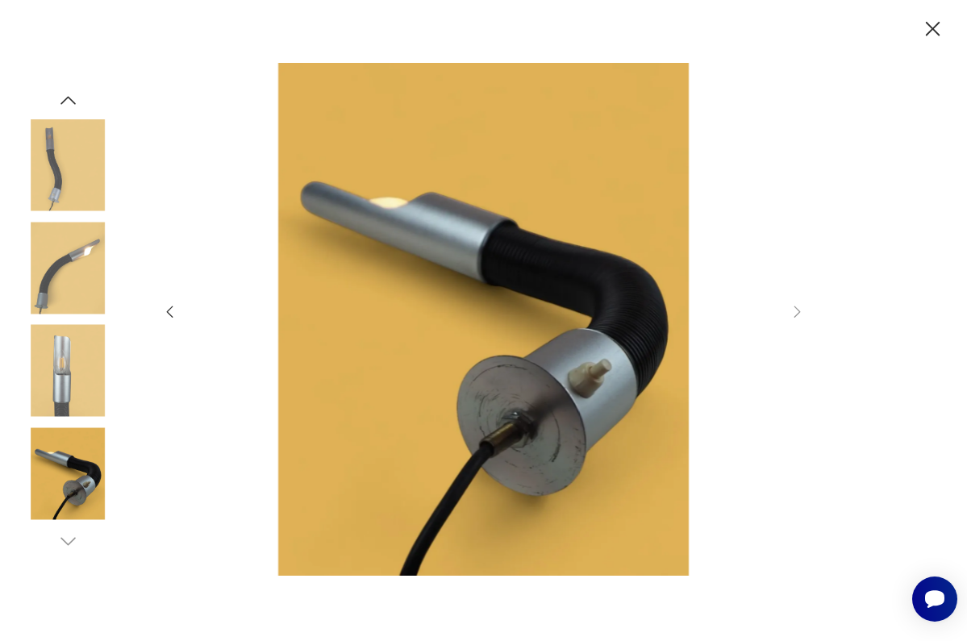
click at [56, 383] on img at bounding box center [68, 371] width 92 height 92
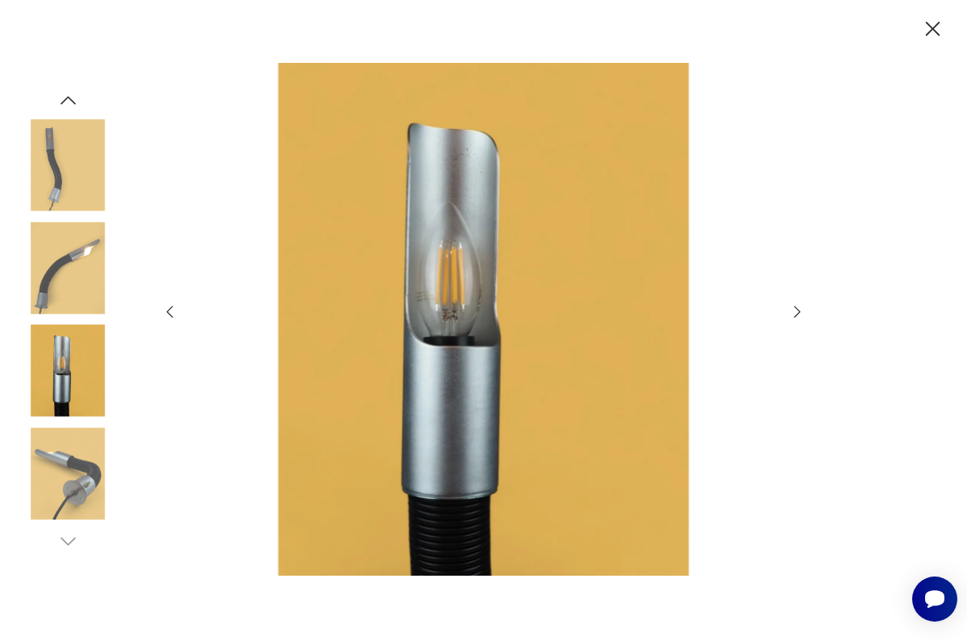
click at [69, 250] on img at bounding box center [68, 268] width 92 height 92
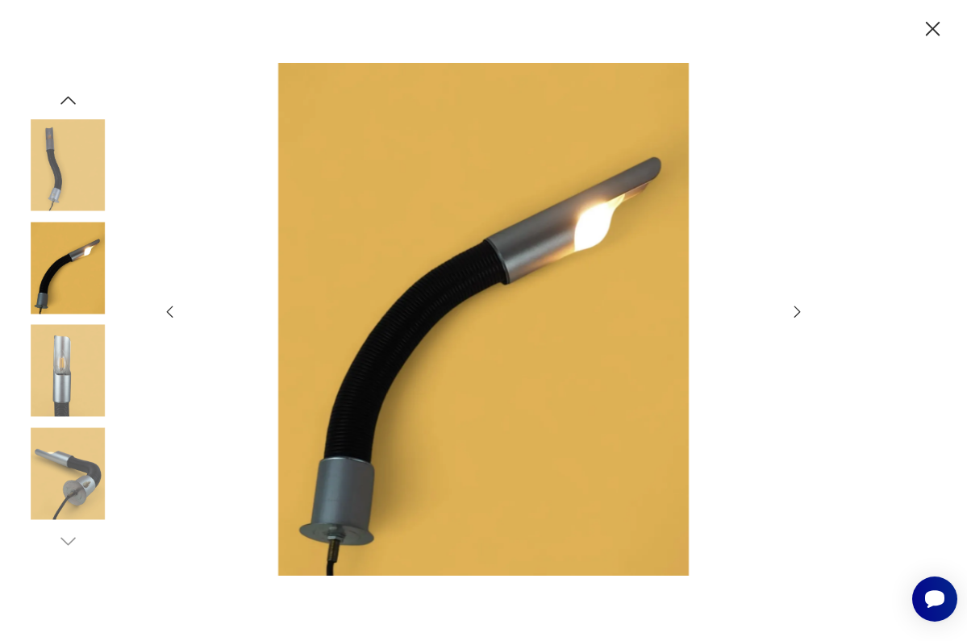
click at [81, 169] on img at bounding box center [68, 165] width 92 height 92
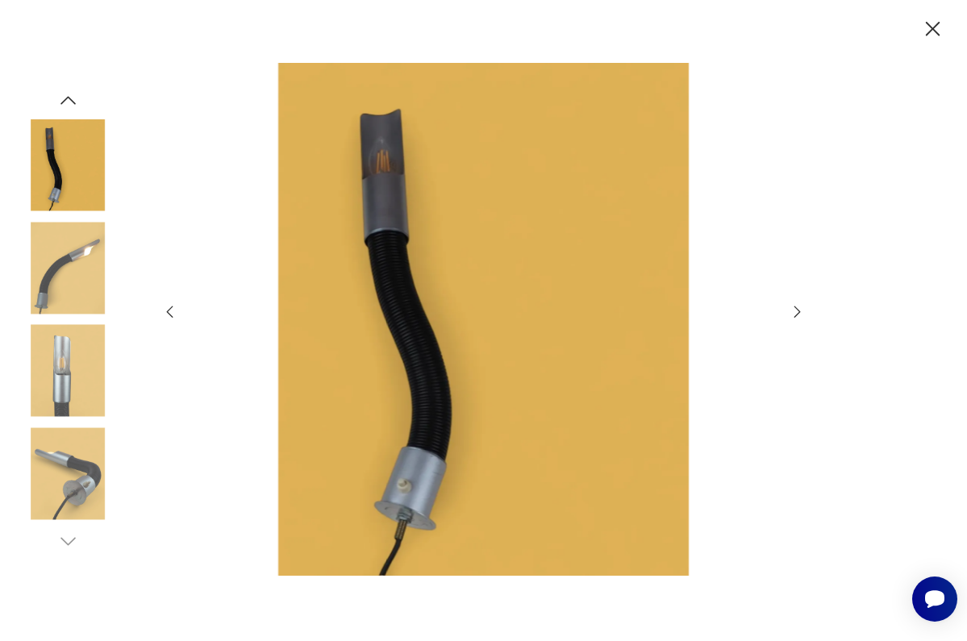
click at [69, 98] on icon "button" at bounding box center [67, 100] width 15 height 8
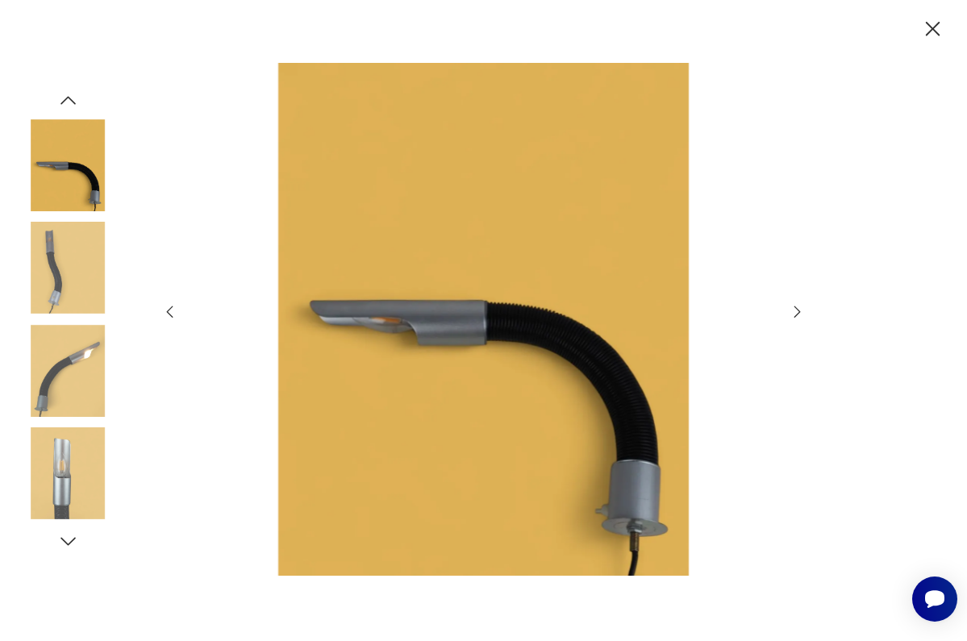
click at [69, 154] on img at bounding box center [68, 165] width 92 height 92
click at [60, 241] on img at bounding box center [68, 268] width 92 height 92
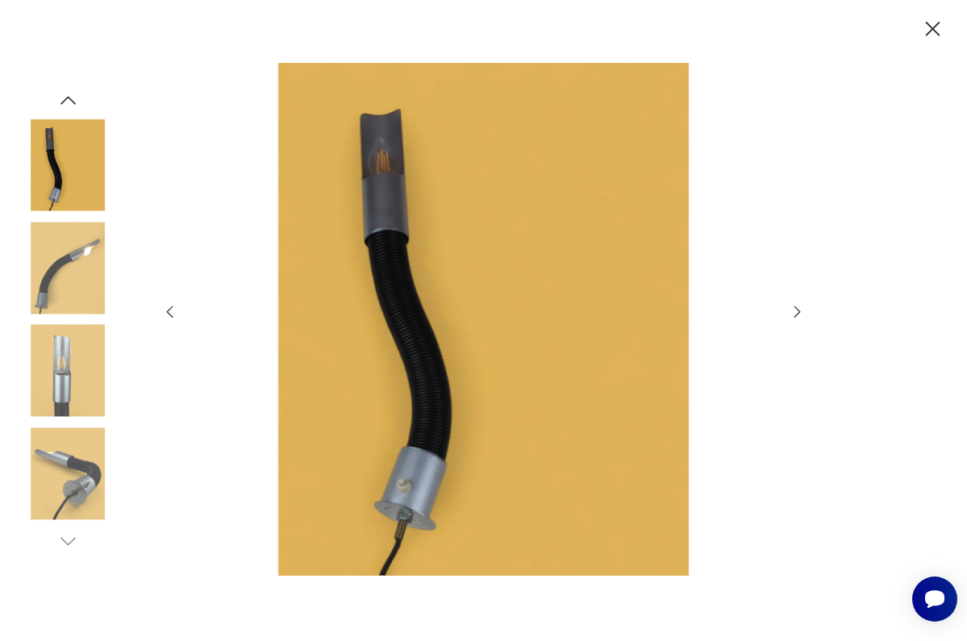
click at [63, 259] on img at bounding box center [68, 268] width 92 height 92
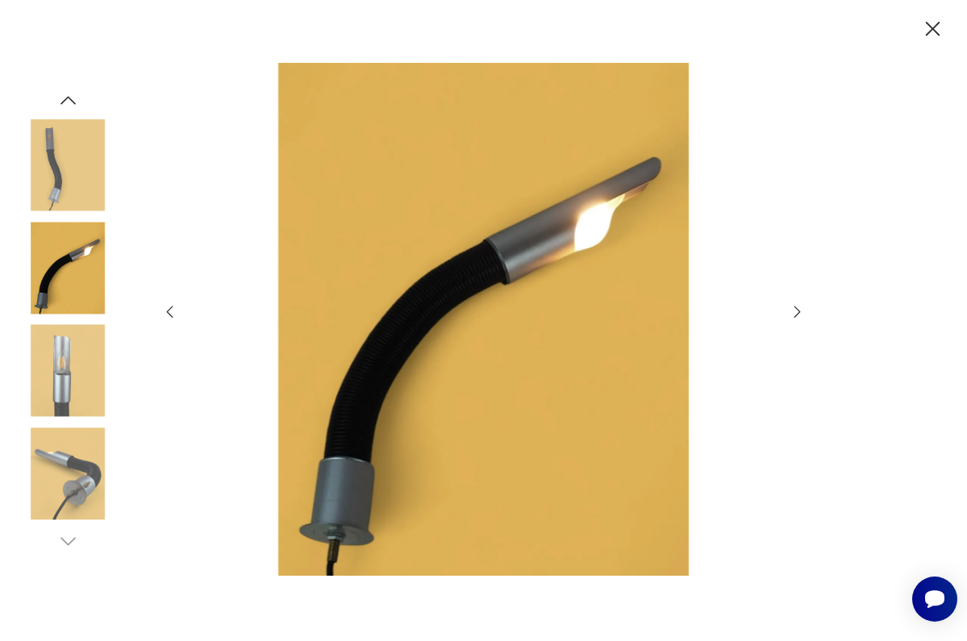
click at [63, 370] on img at bounding box center [68, 371] width 92 height 92
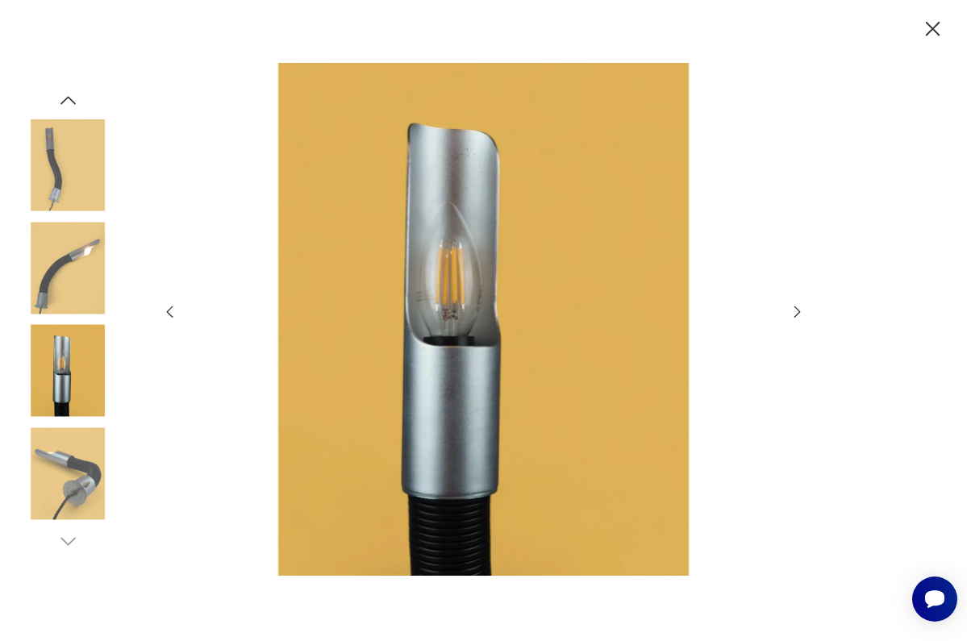
click at [62, 453] on img at bounding box center [68, 473] width 92 height 92
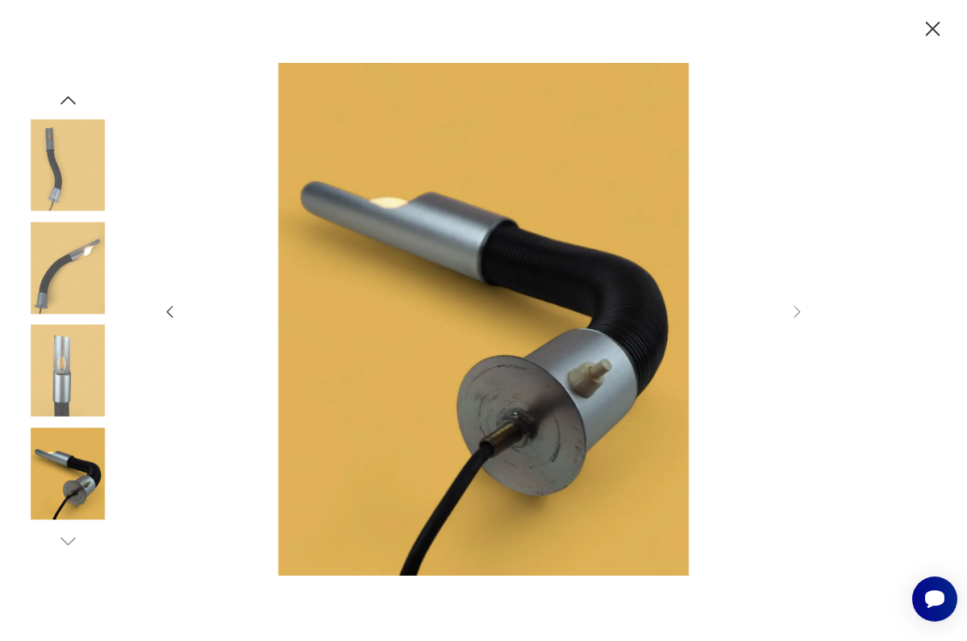
click at [65, 351] on img at bounding box center [68, 371] width 92 height 92
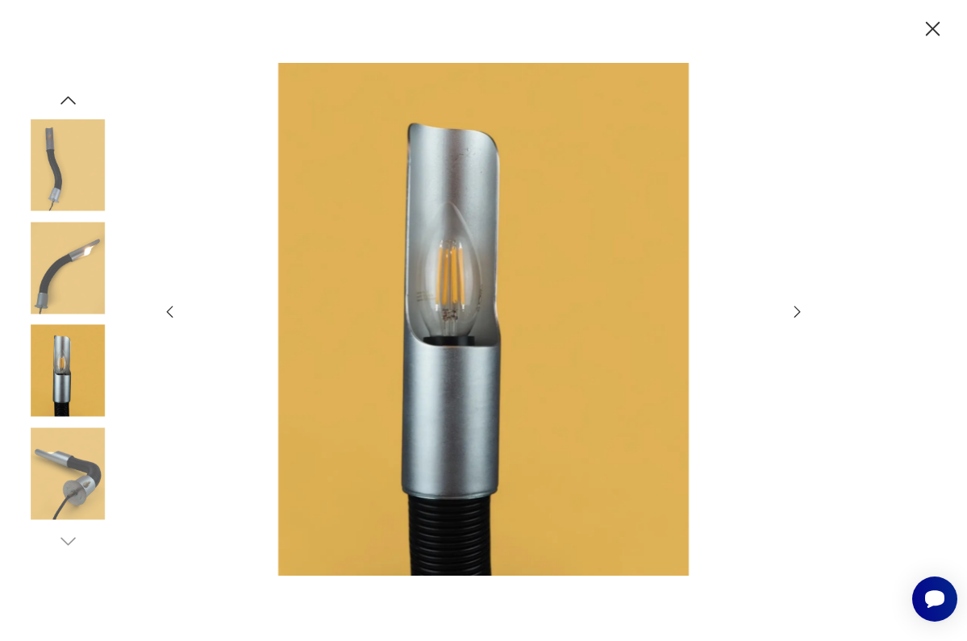
click at [66, 275] on img at bounding box center [68, 268] width 92 height 92
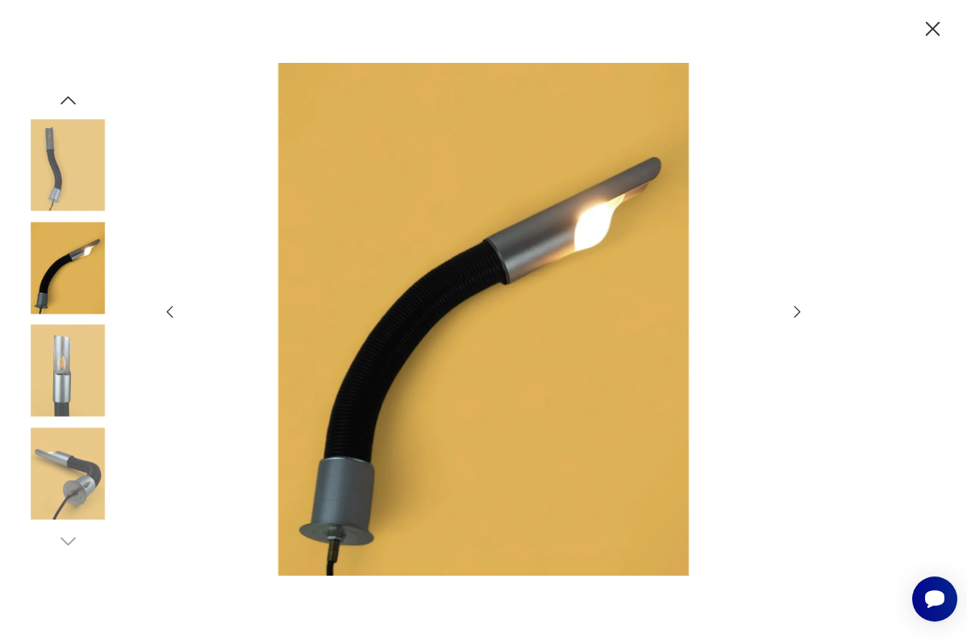
click at [75, 177] on img at bounding box center [68, 165] width 92 height 92
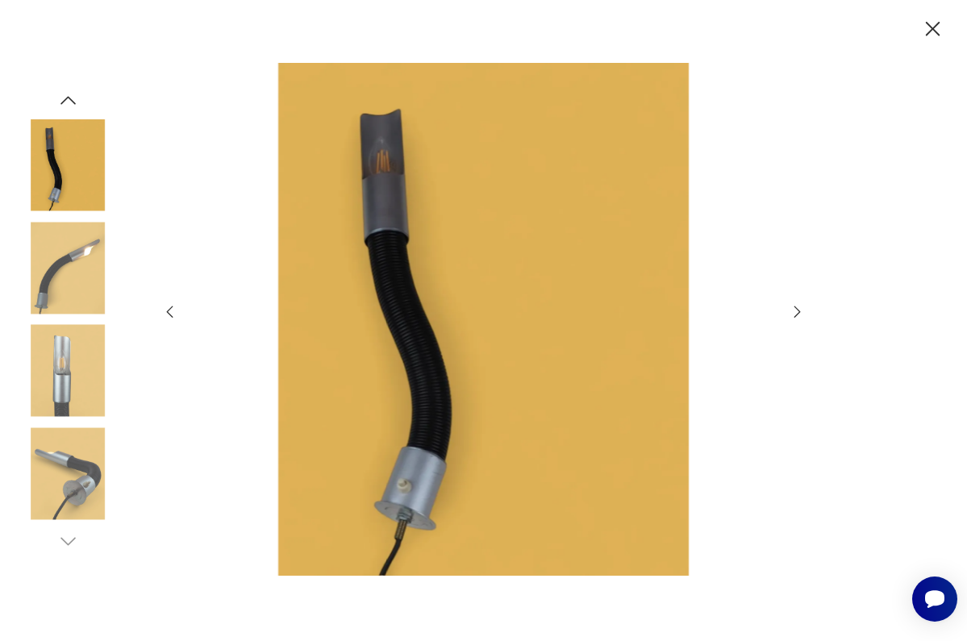
click at [798, 307] on icon "button" at bounding box center [798, 312] width 18 height 18
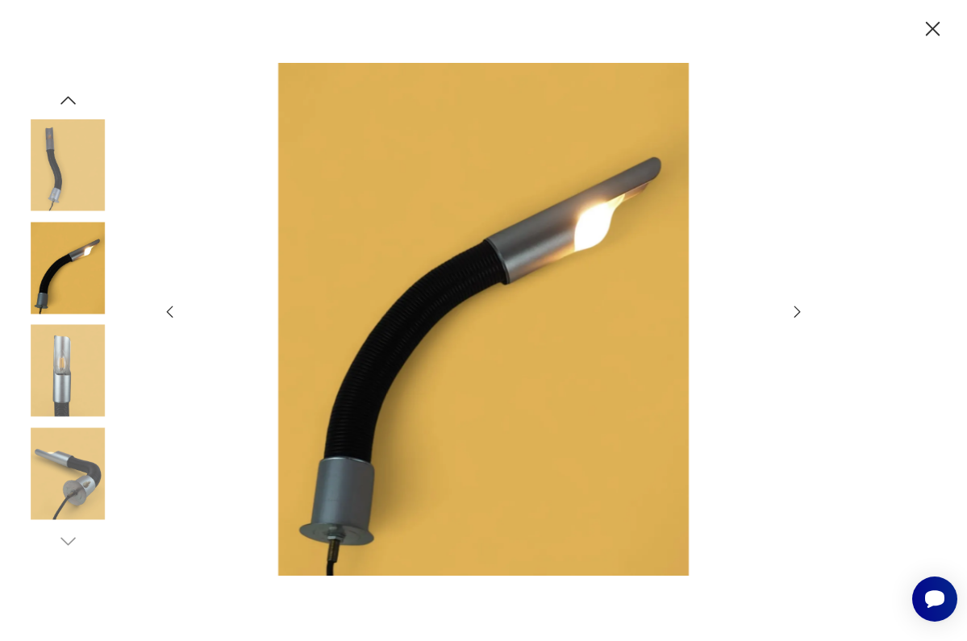
click at [798, 307] on icon "button" at bounding box center [798, 312] width 18 height 18
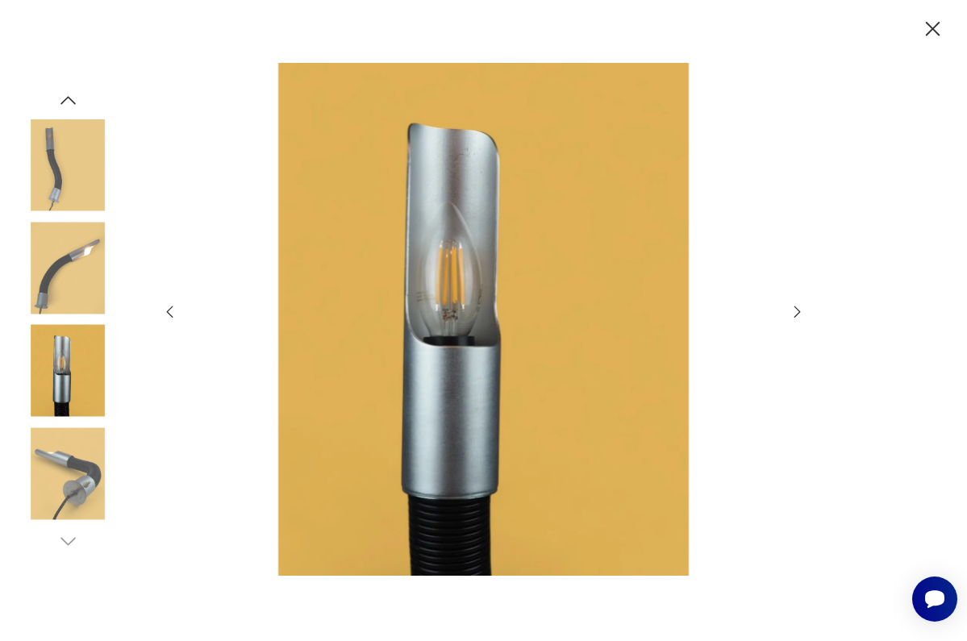
click at [934, 42] on div at bounding box center [483, 320] width 967 height 641
click at [933, 27] on icon "button" at bounding box center [932, 29] width 15 height 15
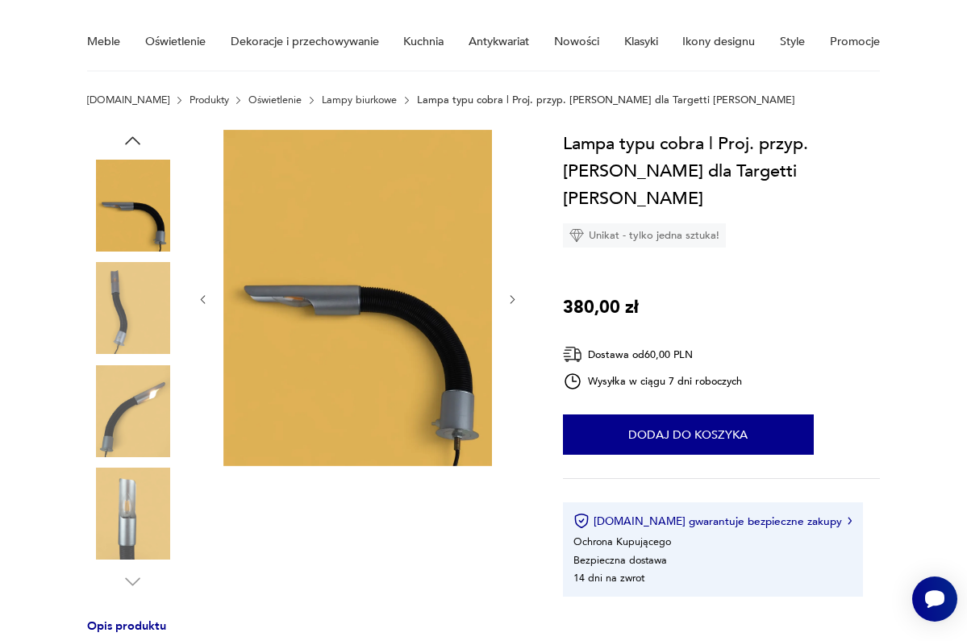
scroll to position [115, 0]
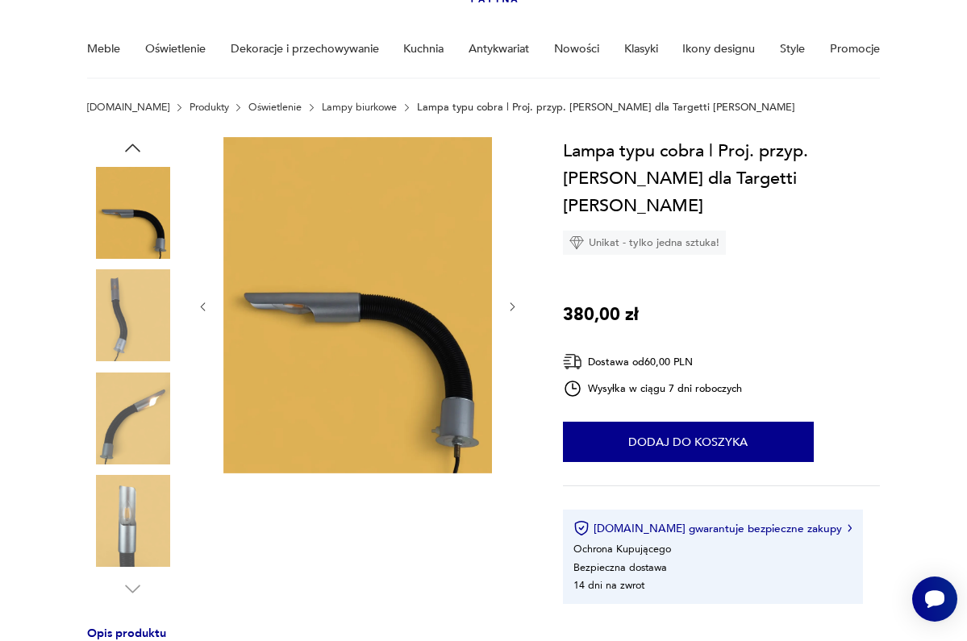
click at [141, 333] on img at bounding box center [133, 315] width 92 height 92
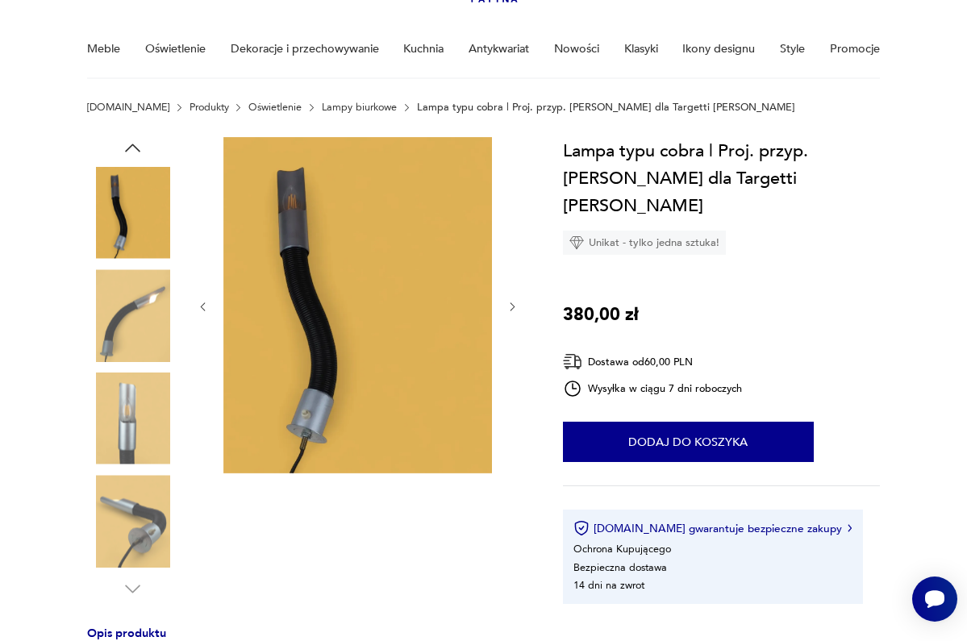
click at [136, 205] on img at bounding box center [133, 213] width 92 height 92
click at [136, 406] on img at bounding box center [133, 419] width 92 height 92
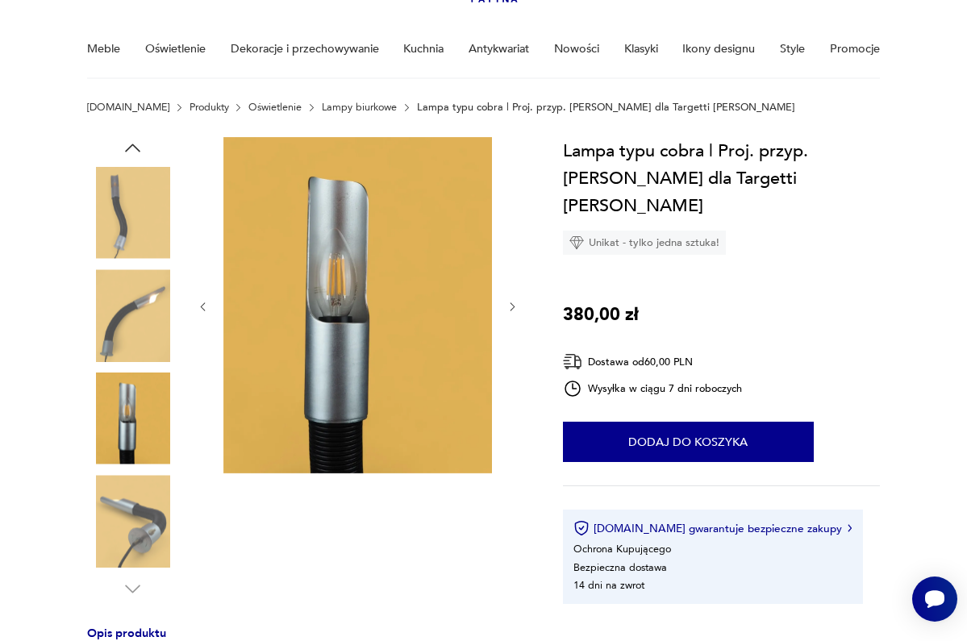
click at [516, 311] on icon "button" at bounding box center [512, 307] width 12 height 12
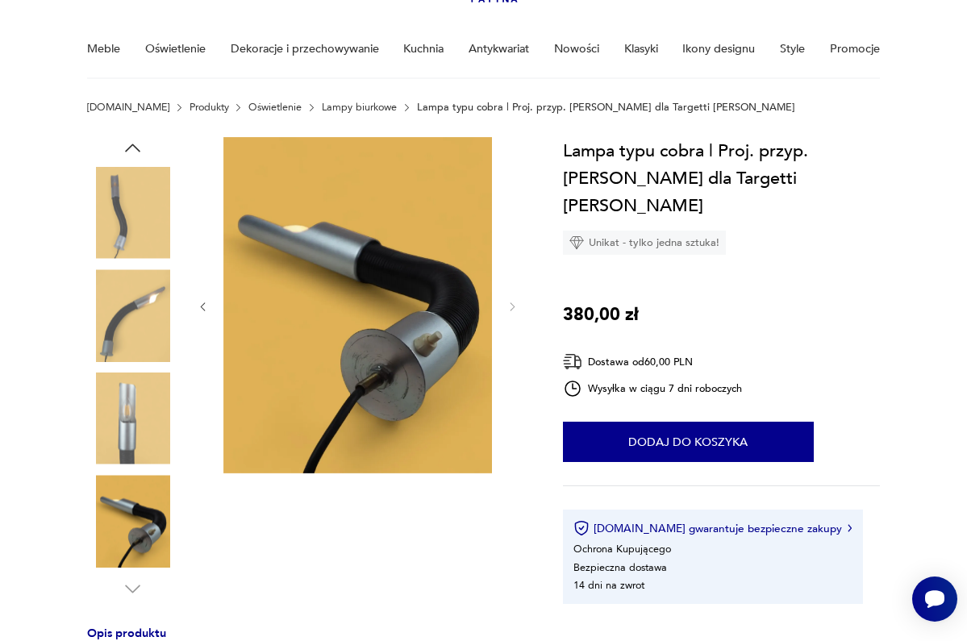
click at [150, 304] on img at bounding box center [133, 315] width 92 height 92
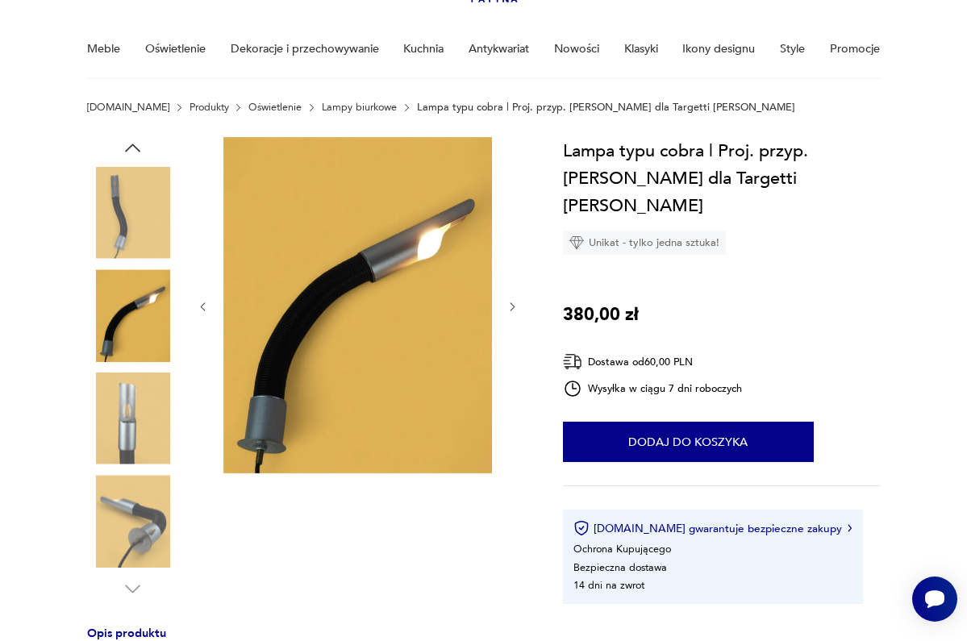
click at [132, 222] on img at bounding box center [133, 213] width 92 height 92
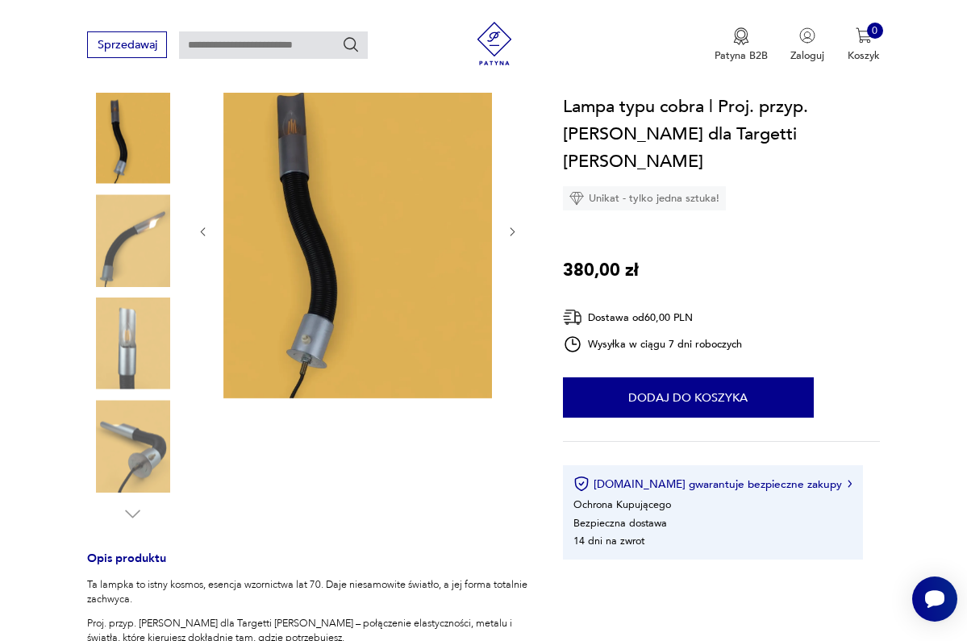
scroll to position [341, 0]
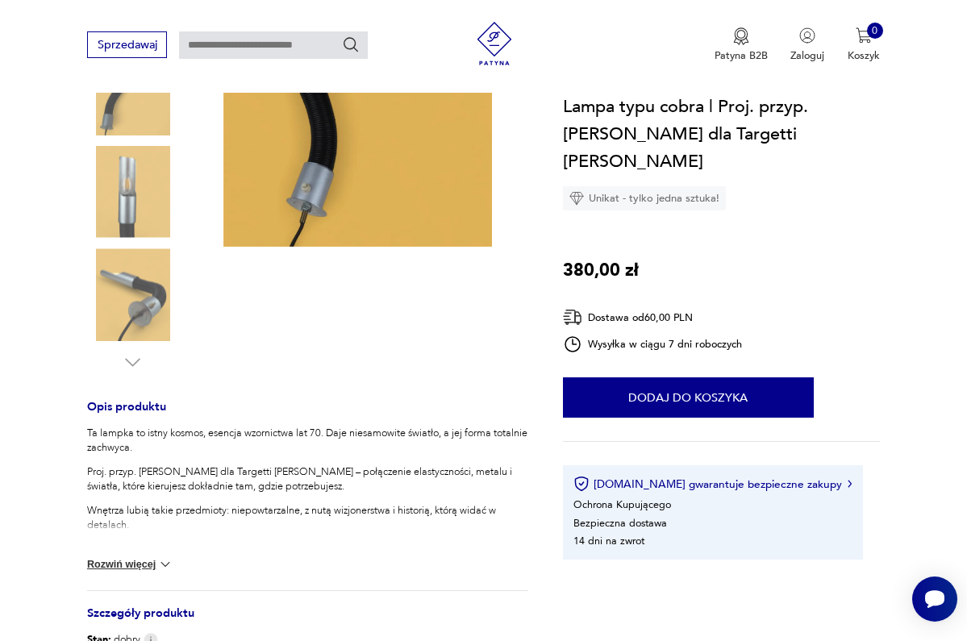
click at [525, 349] on div at bounding box center [307, 141] width 441 height 463
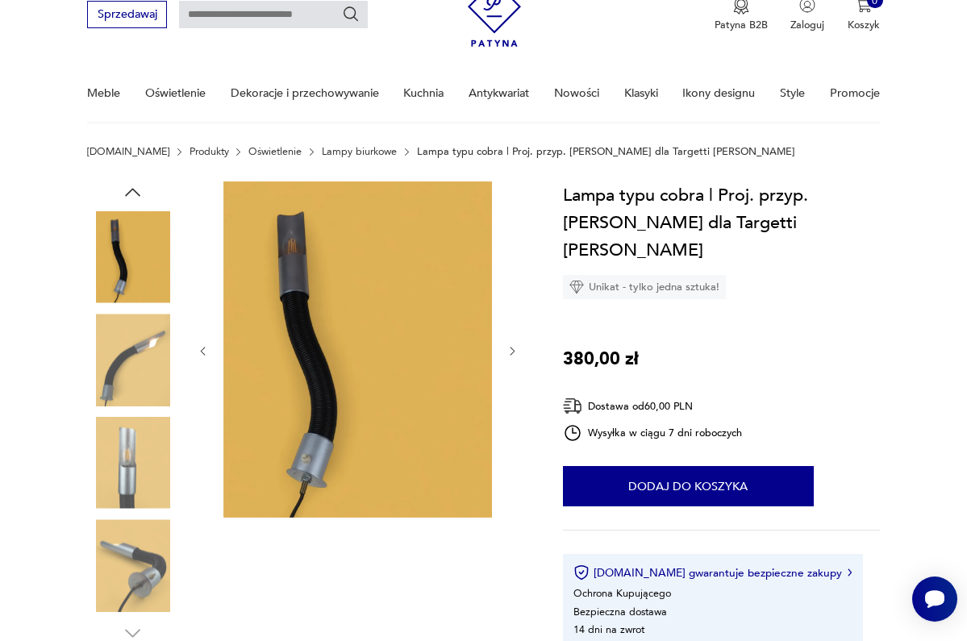
scroll to position [71, 0]
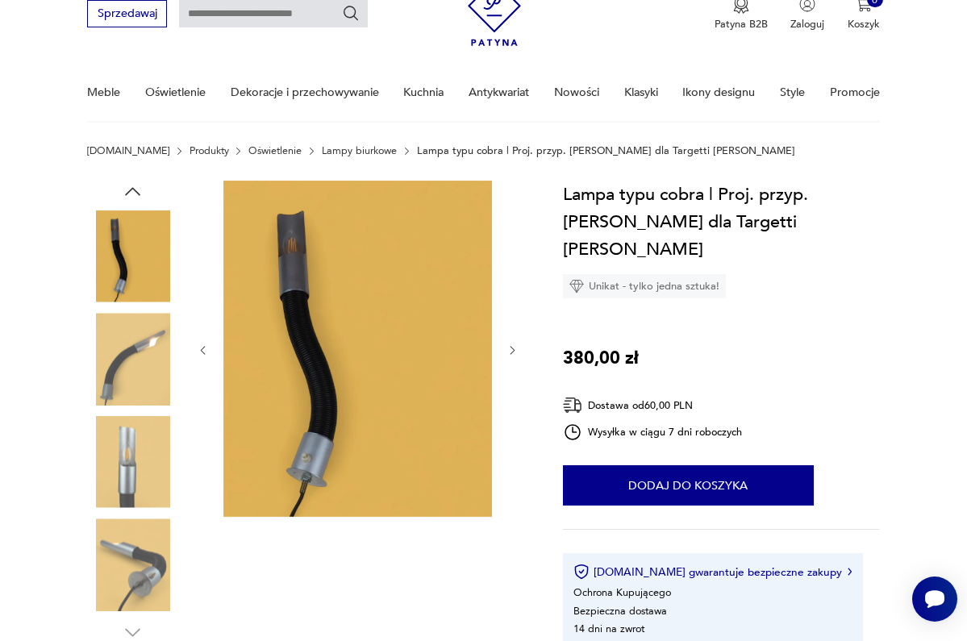
click at [128, 346] on img at bounding box center [133, 359] width 92 height 92
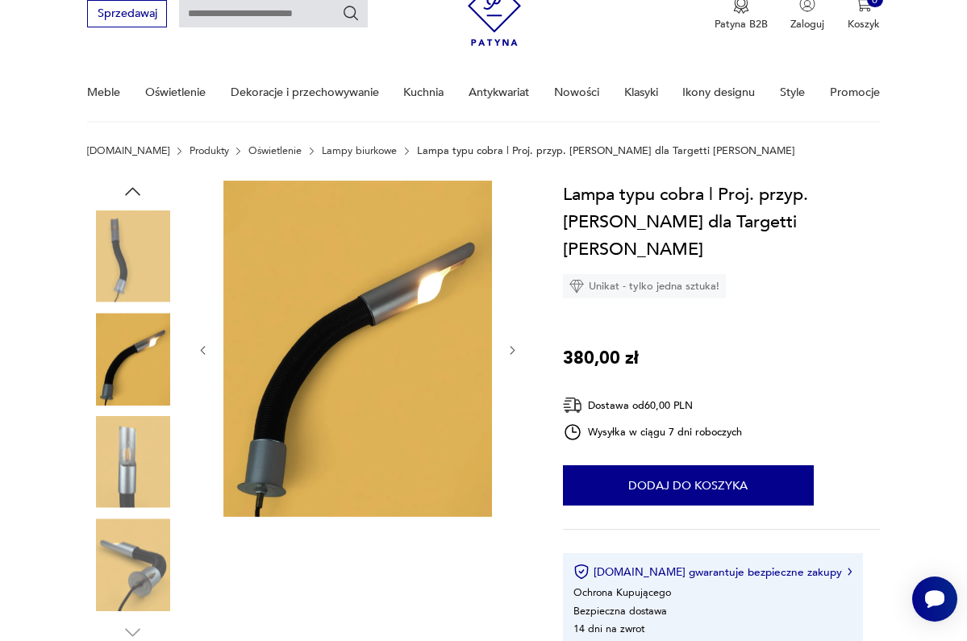
click at [141, 456] on img at bounding box center [133, 462] width 92 height 92
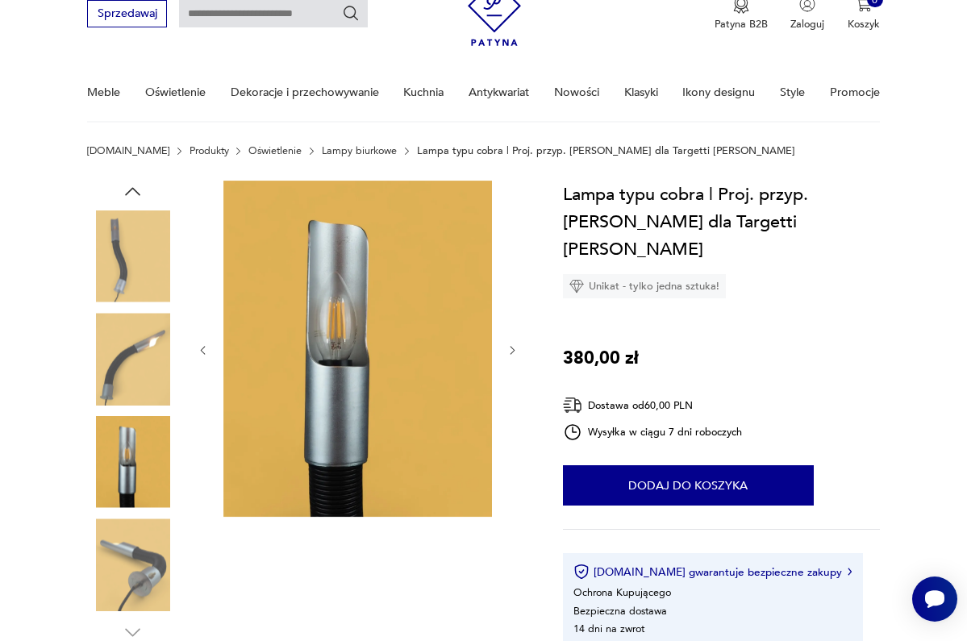
click at [133, 572] on img at bounding box center [133, 565] width 92 height 92
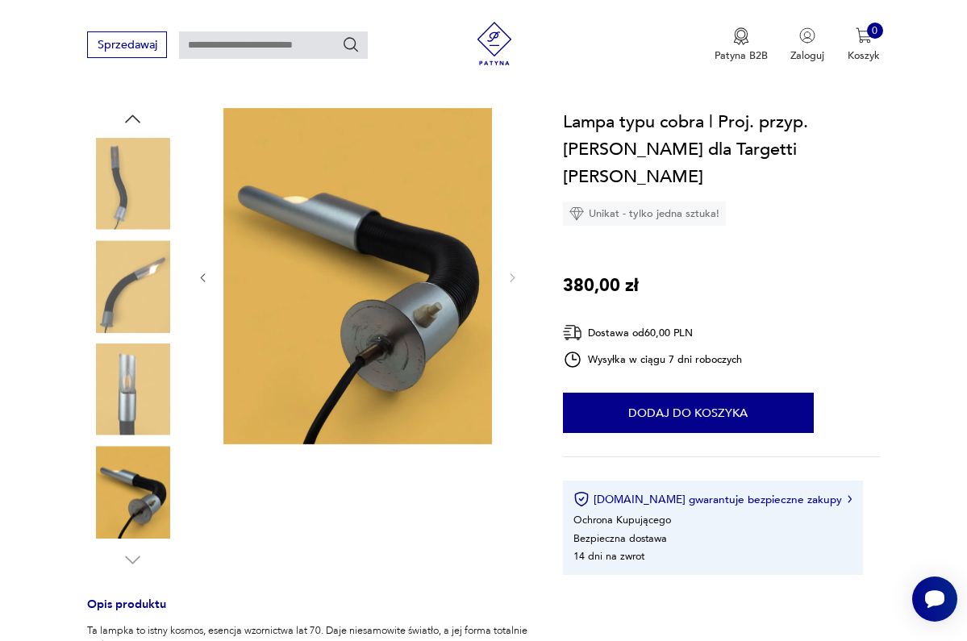
scroll to position [142, 0]
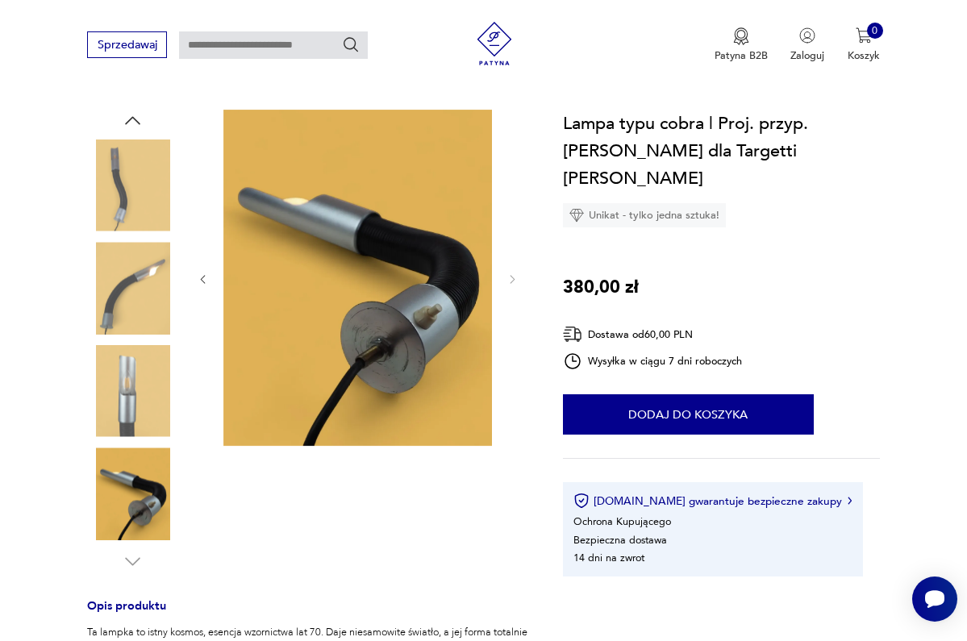
click at [132, 407] on img at bounding box center [133, 391] width 92 height 92
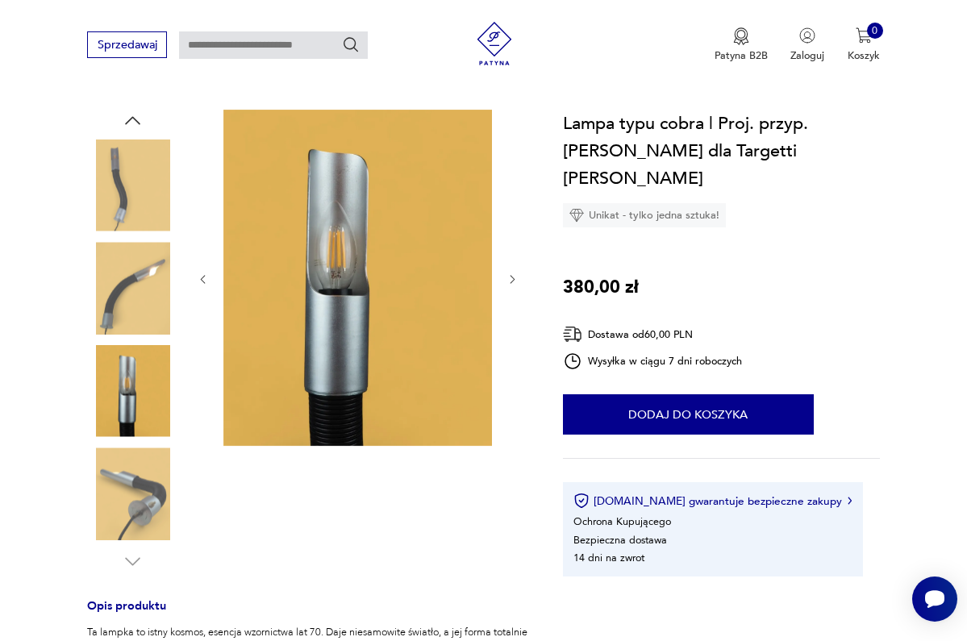
click at [140, 294] on img at bounding box center [133, 288] width 92 height 92
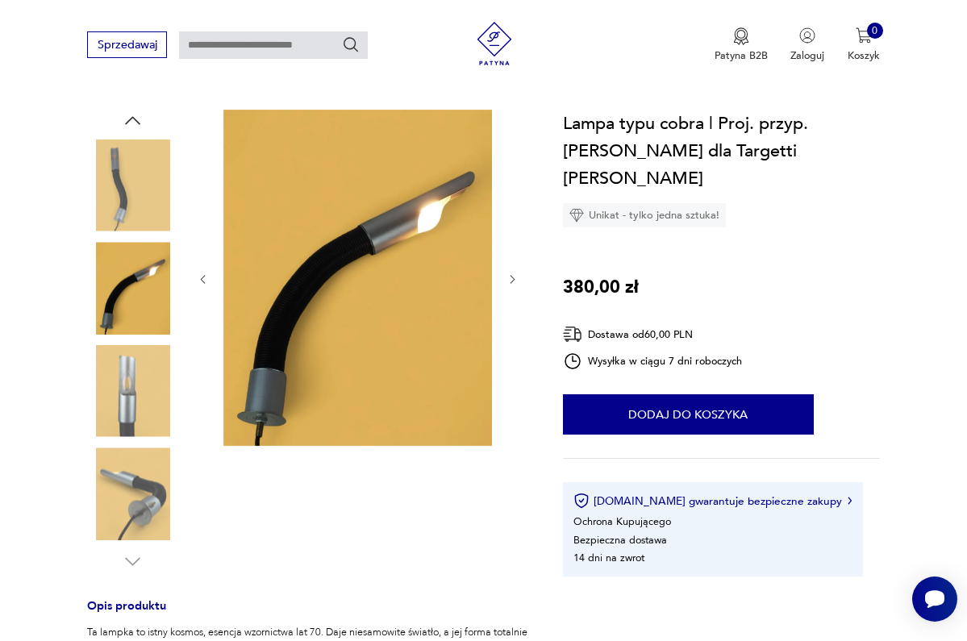
click at [131, 206] on img at bounding box center [133, 186] width 92 height 92
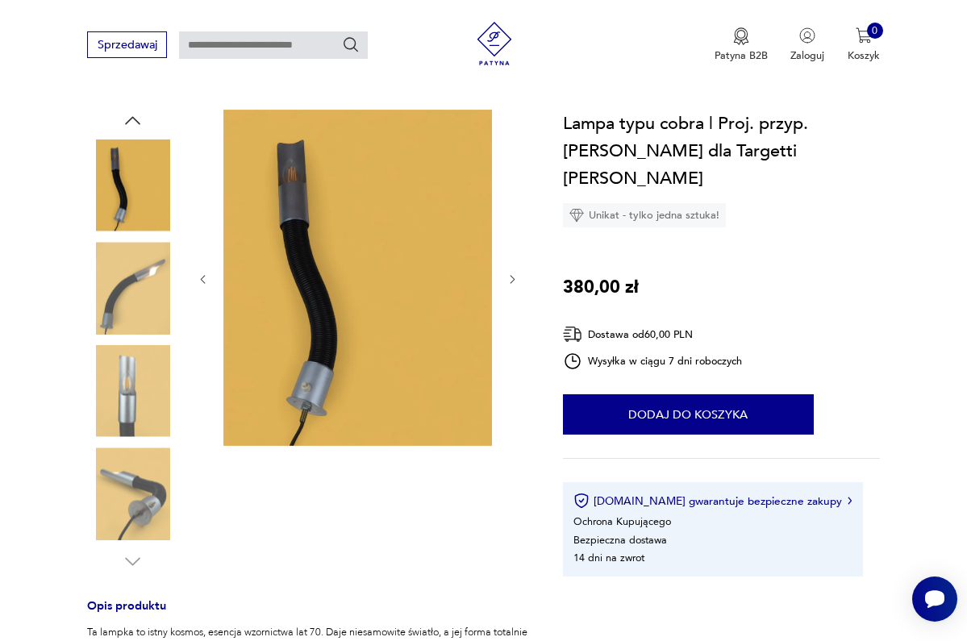
click at [205, 273] on icon "button" at bounding box center [203, 279] width 12 height 12
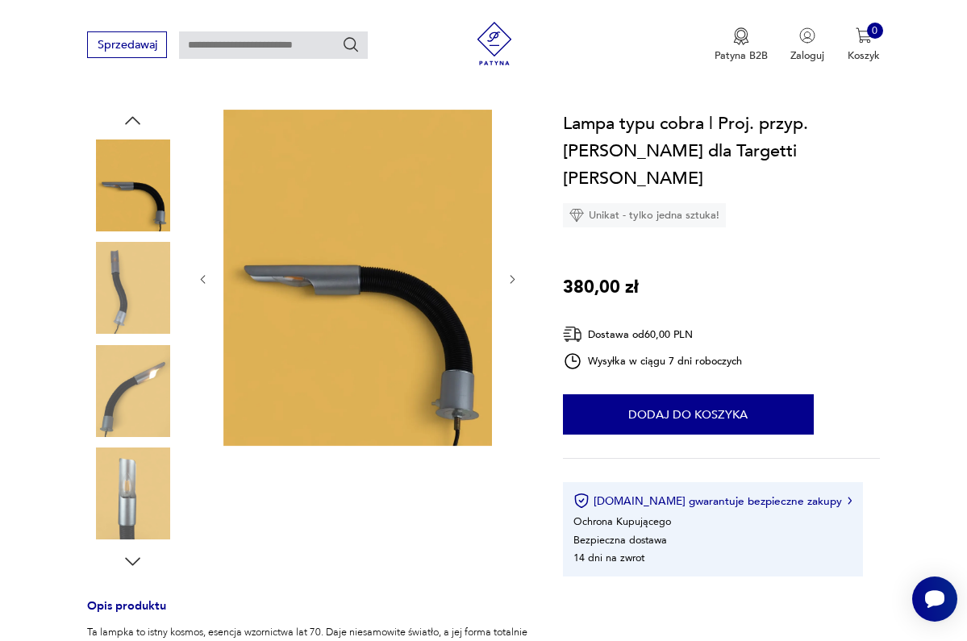
click at [205, 273] on icon "button" at bounding box center [203, 279] width 12 height 12
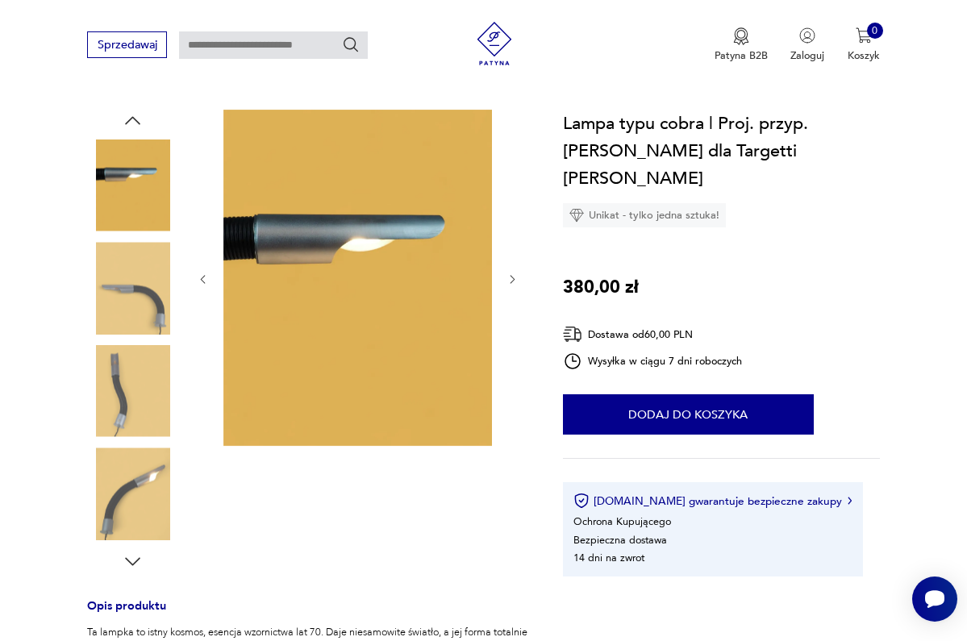
click at [205, 273] on icon "button" at bounding box center [203, 279] width 12 height 12
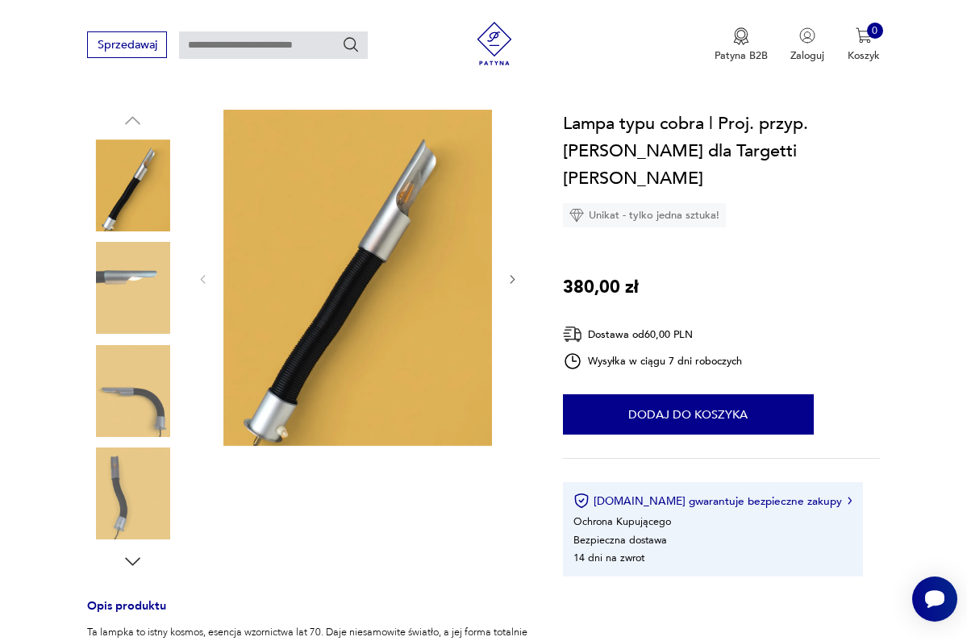
click at [412, 285] on img at bounding box center [357, 278] width 269 height 337
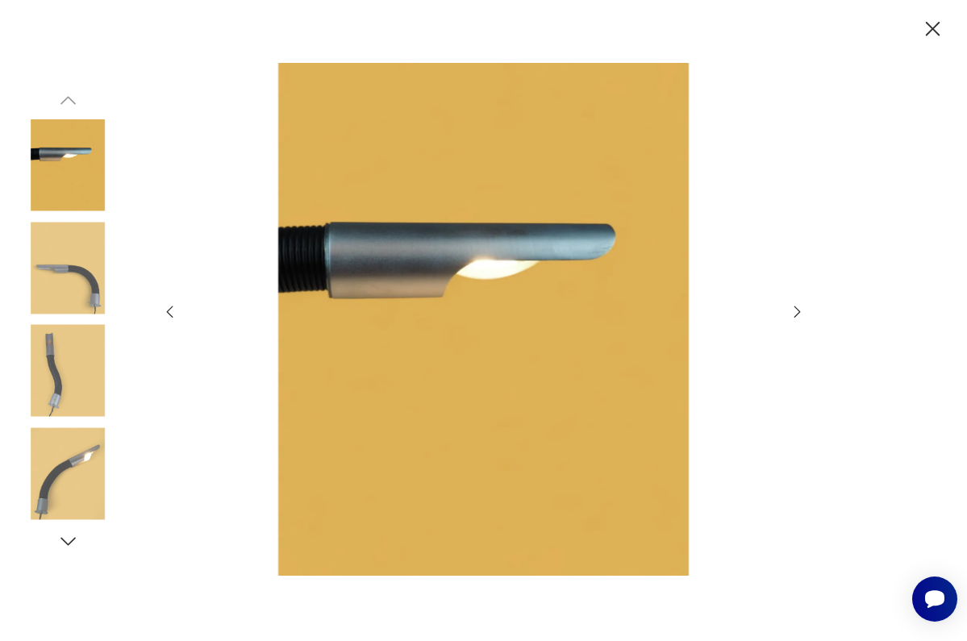
click at [798, 313] on icon "button" at bounding box center [798, 312] width 18 height 18
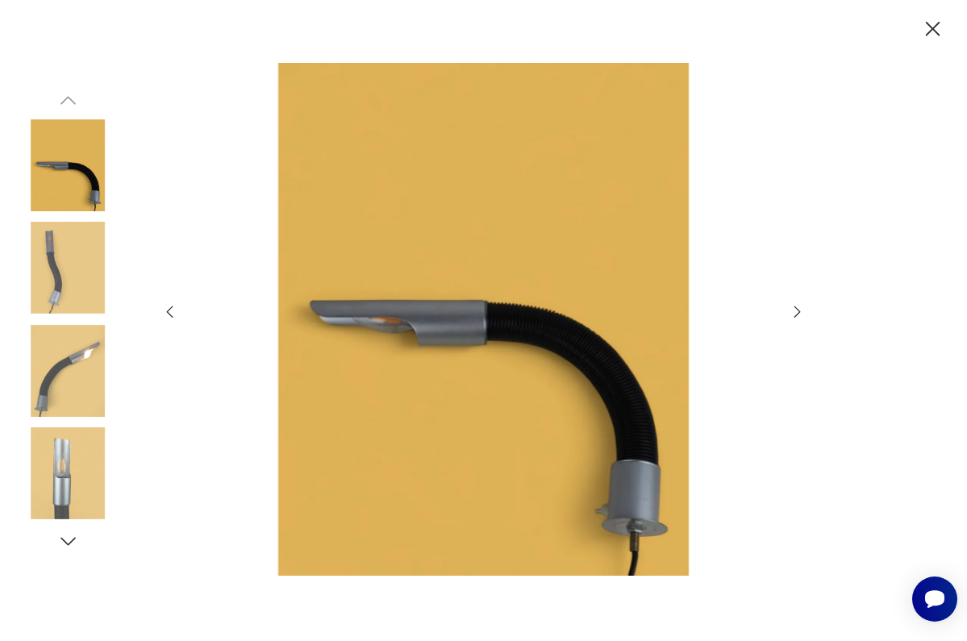
click at [798, 313] on icon "button" at bounding box center [798, 312] width 18 height 18
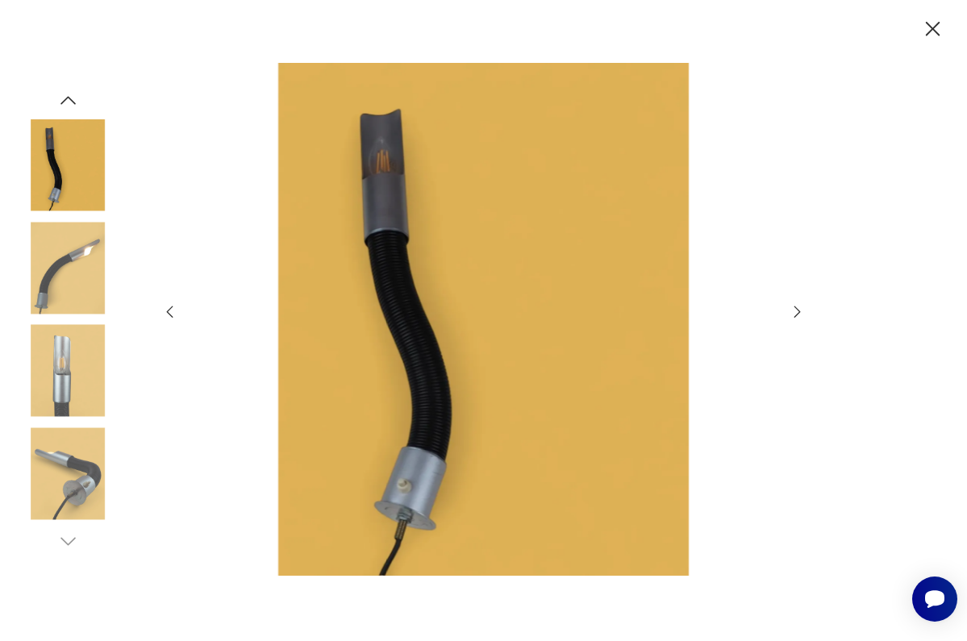
click at [798, 313] on icon "button" at bounding box center [798, 312] width 18 height 18
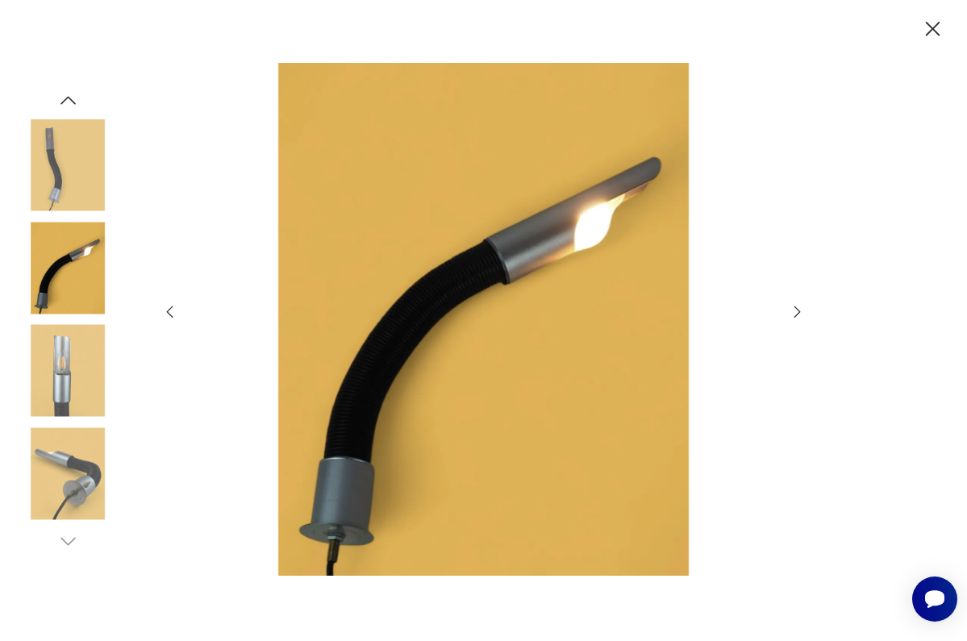
click at [798, 313] on icon "button" at bounding box center [798, 312] width 18 height 18
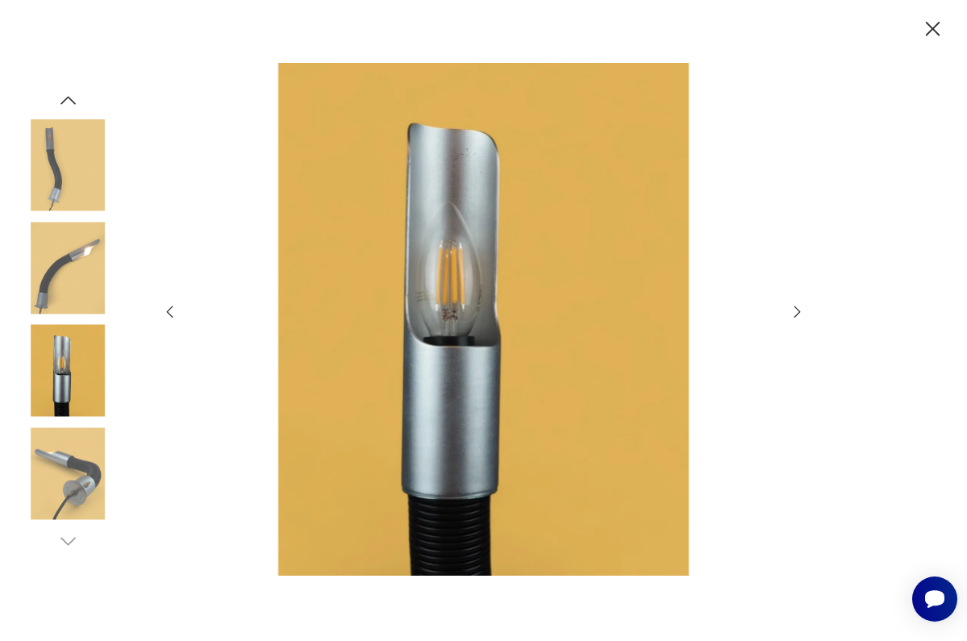
click at [798, 313] on icon "button" at bounding box center [798, 312] width 18 height 18
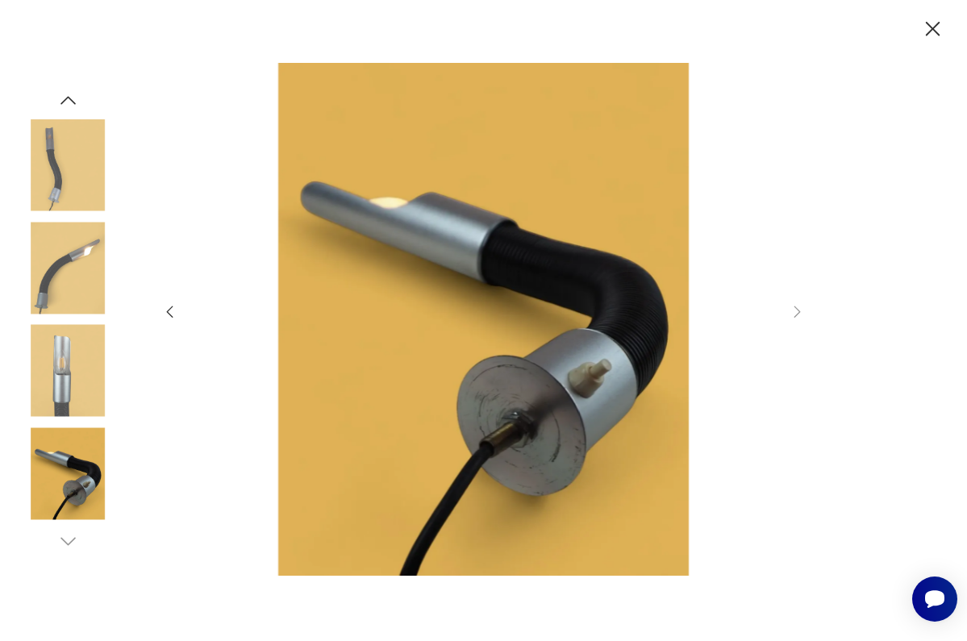
click at [50, 195] on img at bounding box center [68, 165] width 92 height 92
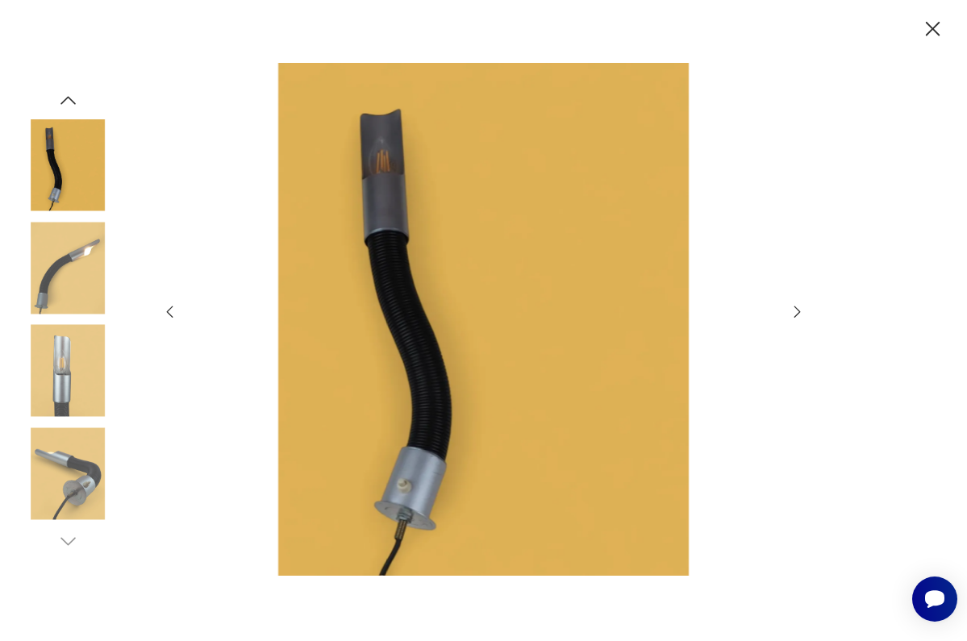
click at [72, 286] on img at bounding box center [68, 268] width 92 height 92
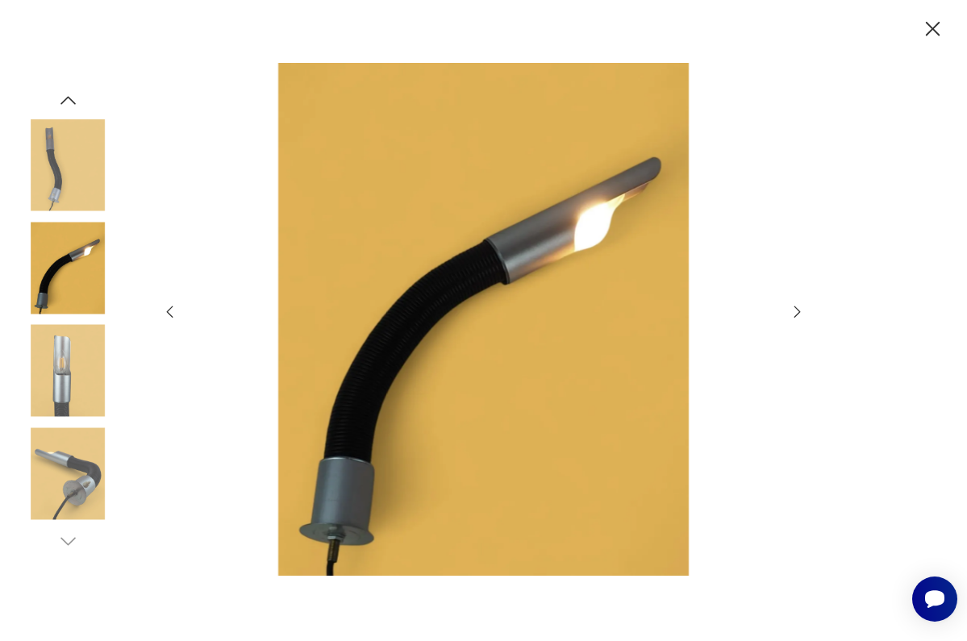
click at [53, 199] on img at bounding box center [68, 165] width 92 height 92
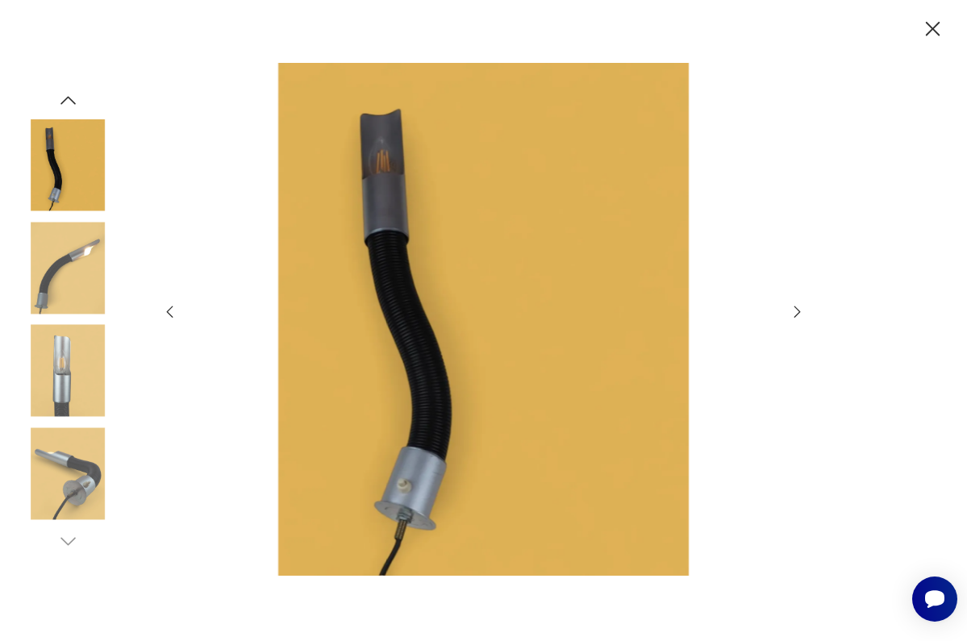
click at [77, 272] on img at bounding box center [68, 268] width 92 height 92
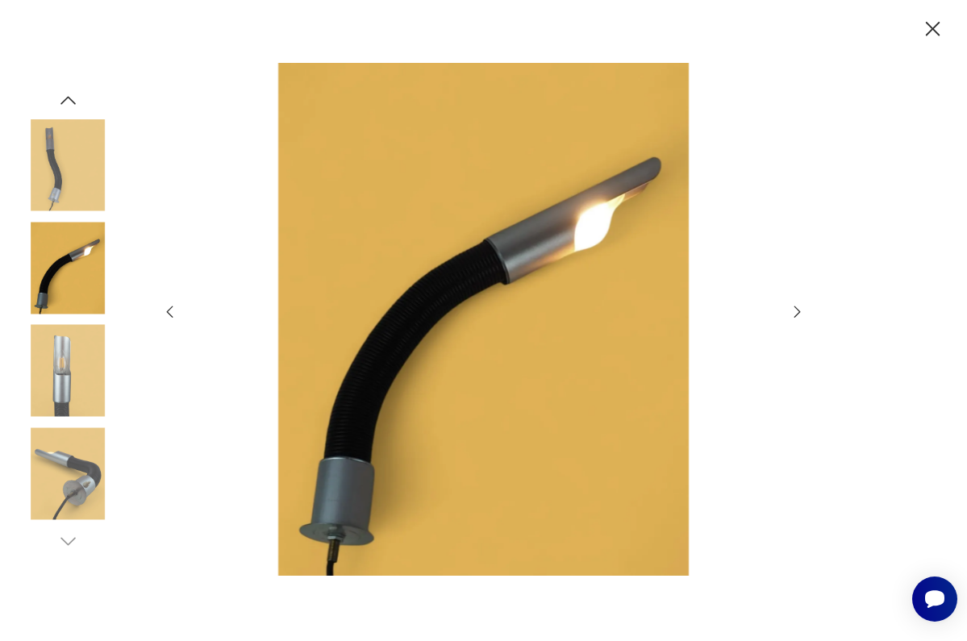
click at [75, 381] on img at bounding box center [68, 371] width 92 height 92
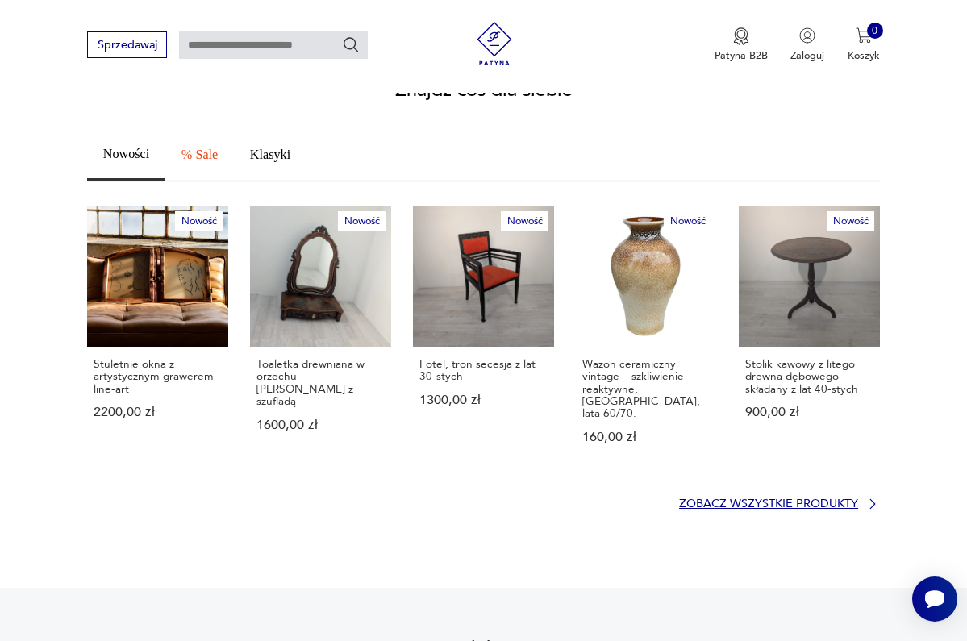
click at [814, 499] on p "Zobacz wszystkie produkty" at bounding box center [768, 504] width 179 height 10
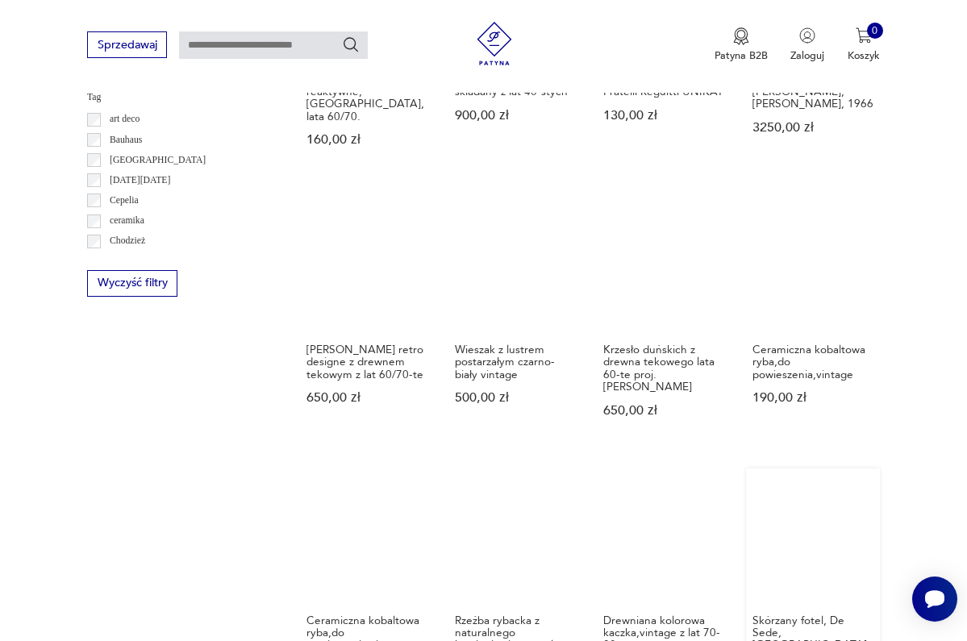
scroll to position [1060, 0]
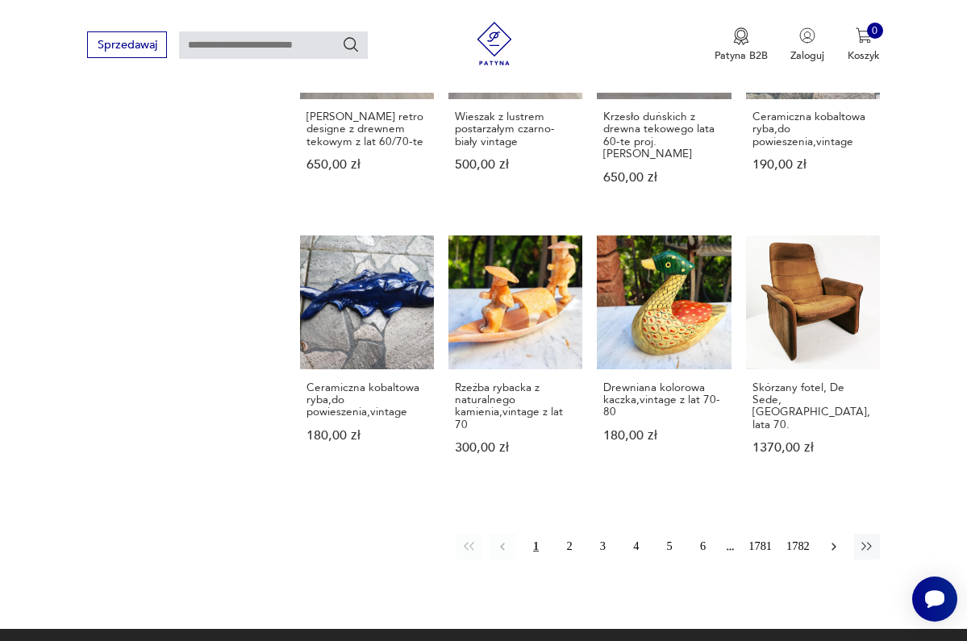
click at [834, 539] on icon "button" at bounding box center [834, 546] width 15 height 15
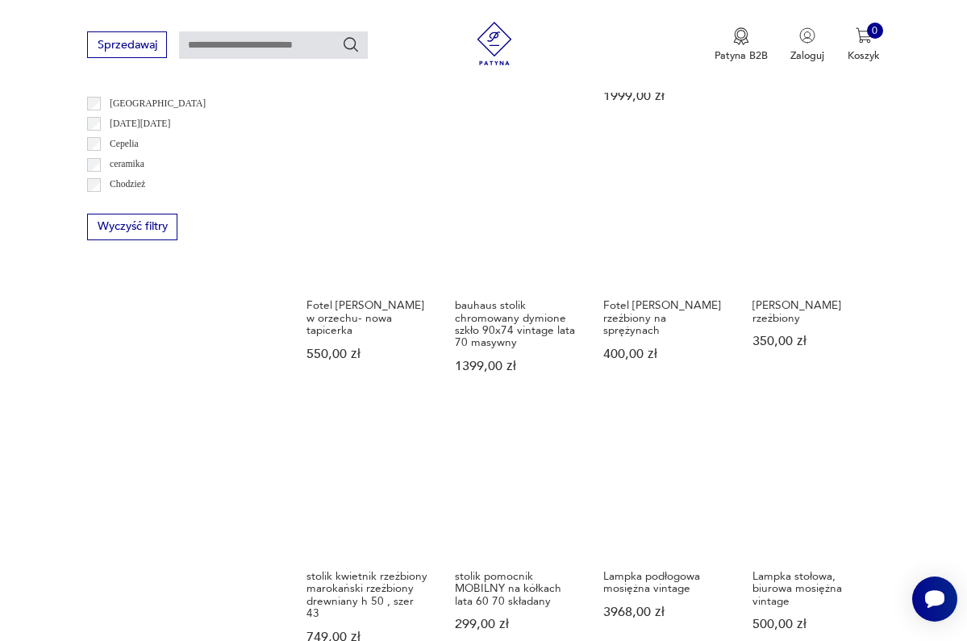
scroll to position [1067, 0]
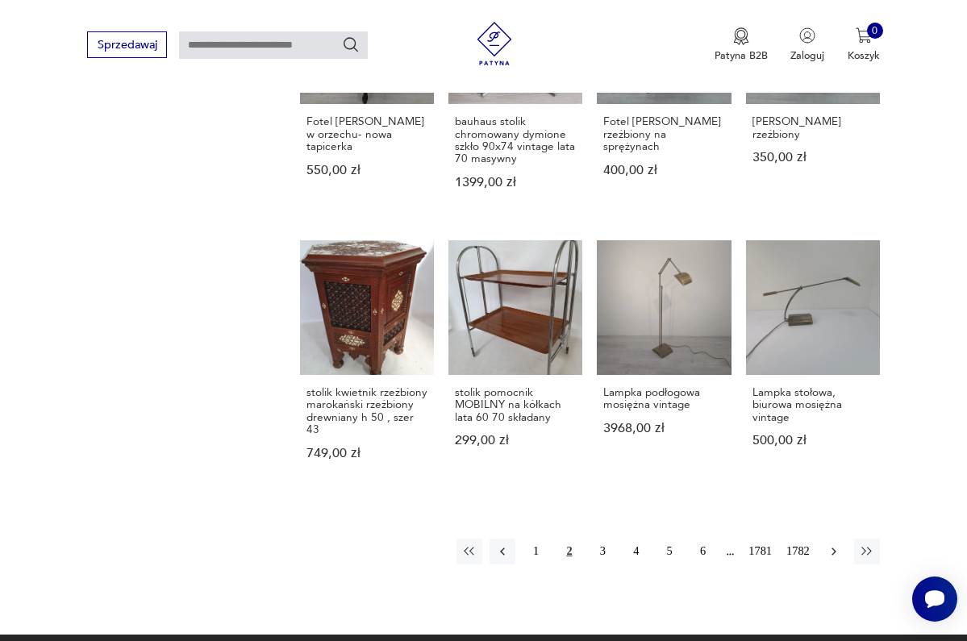
click at [830, 544] on icon "button" at bounding box center [834, 551] width 15 height 15
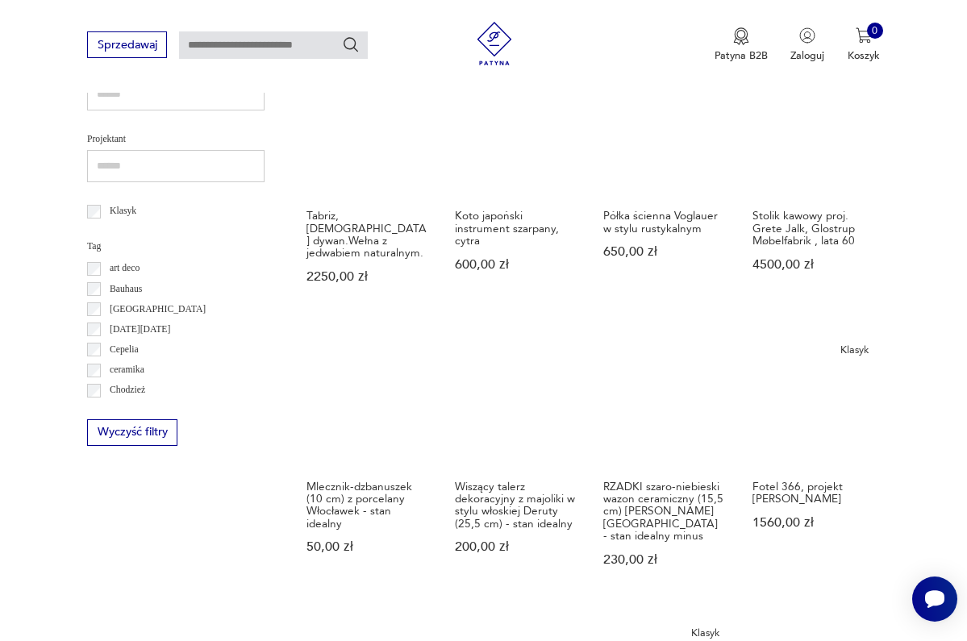
scroll to position [1031, 0]
